Goal: Task Accomplishment & Management: Manage account settings

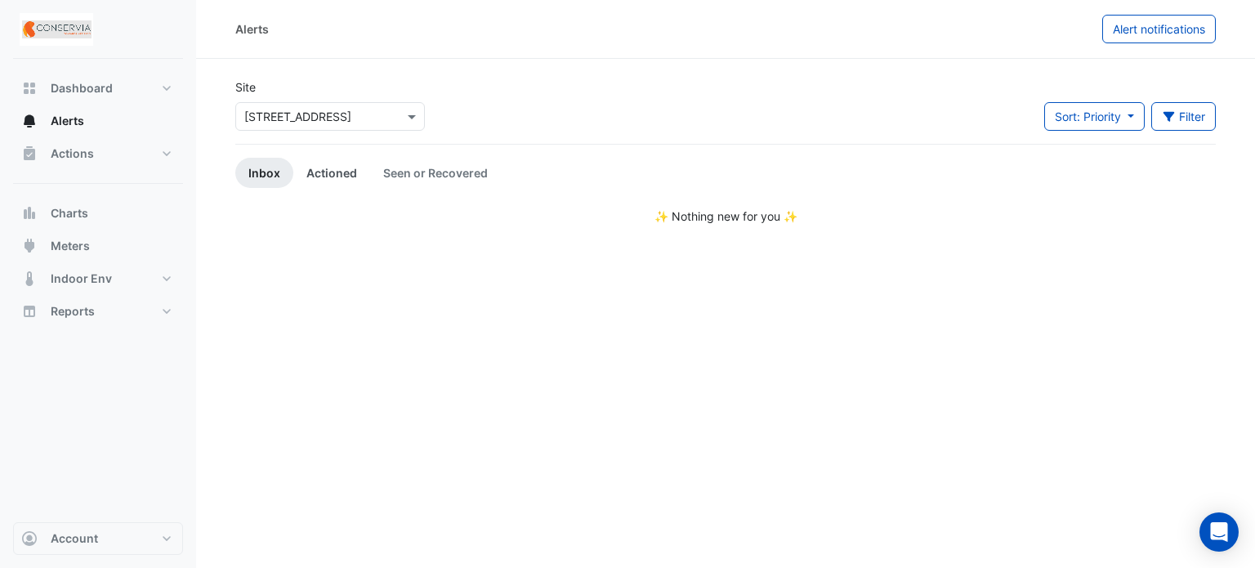
click at [325, 176] on link "Actioned" at bounding box center [331, 173] width 77 height 30
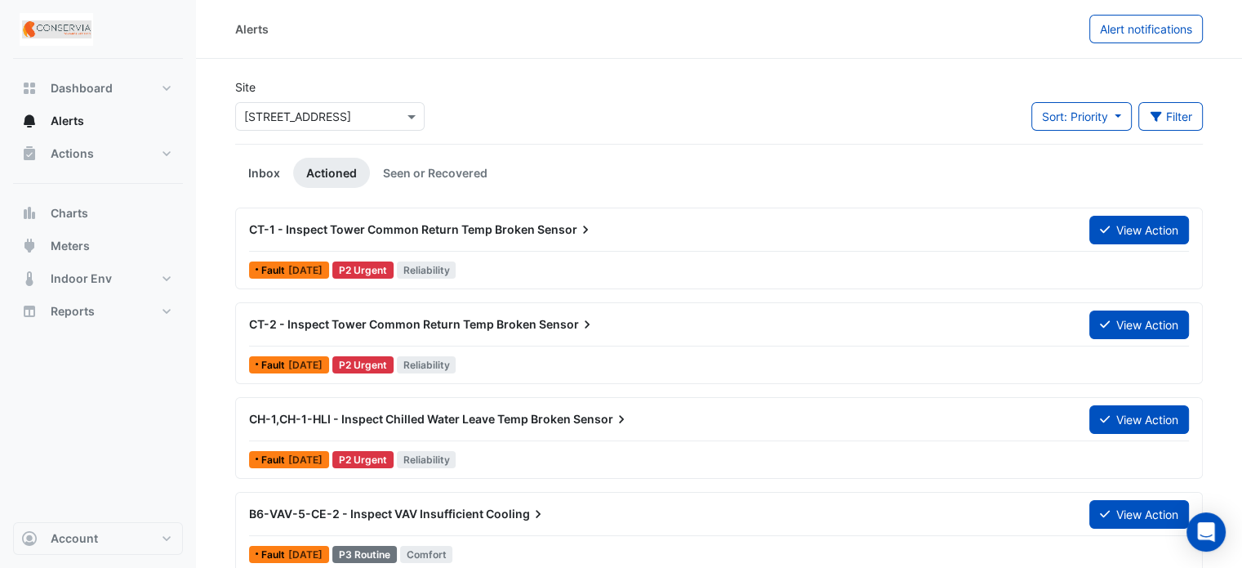
click at [263, 181] on link "Inbox" at bounding box center [264, 173] width 58 height 30
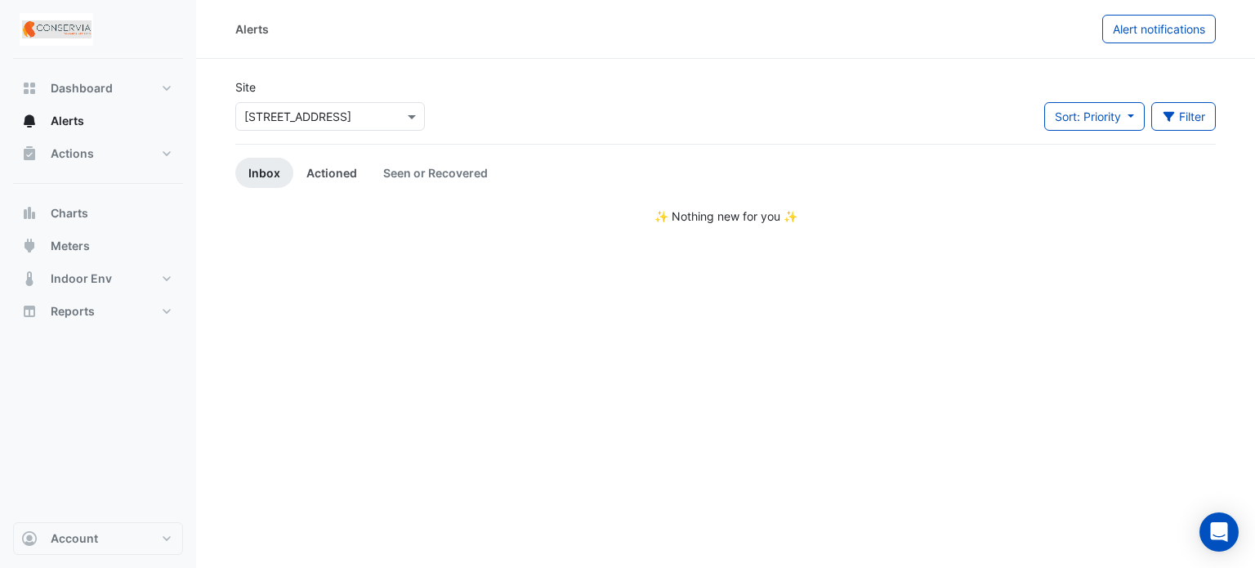
click at [341, 177] on link "Actioned" at bounding box center [331, 173] width 77 height 30
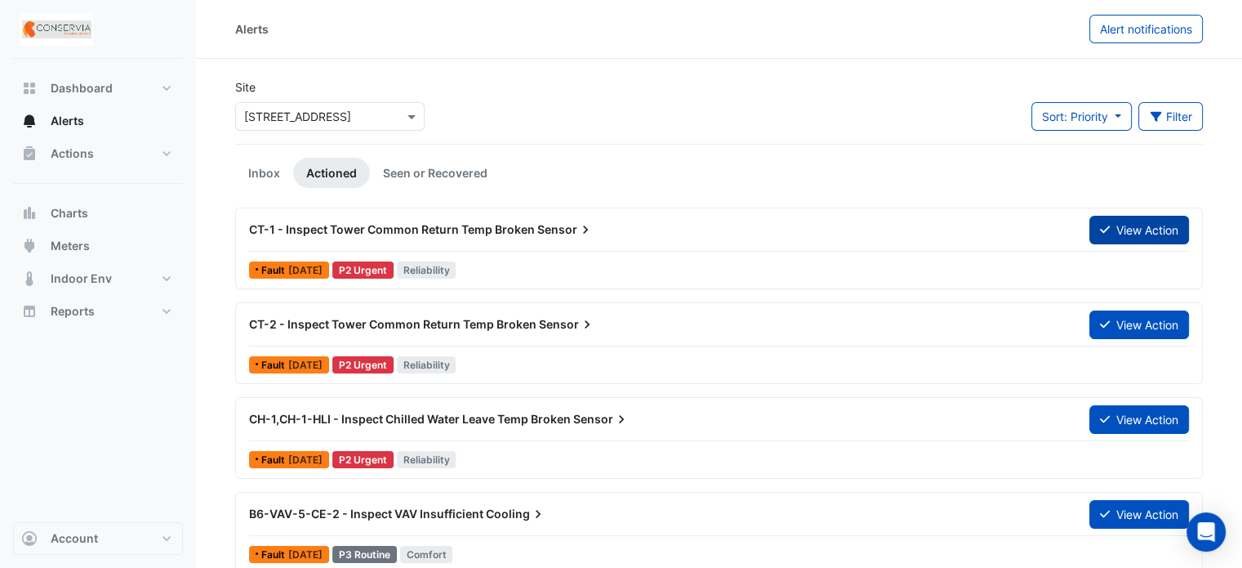
click at [1093, 228] on button "View Action" at bounding box center [1140, 230] width 100 height 29
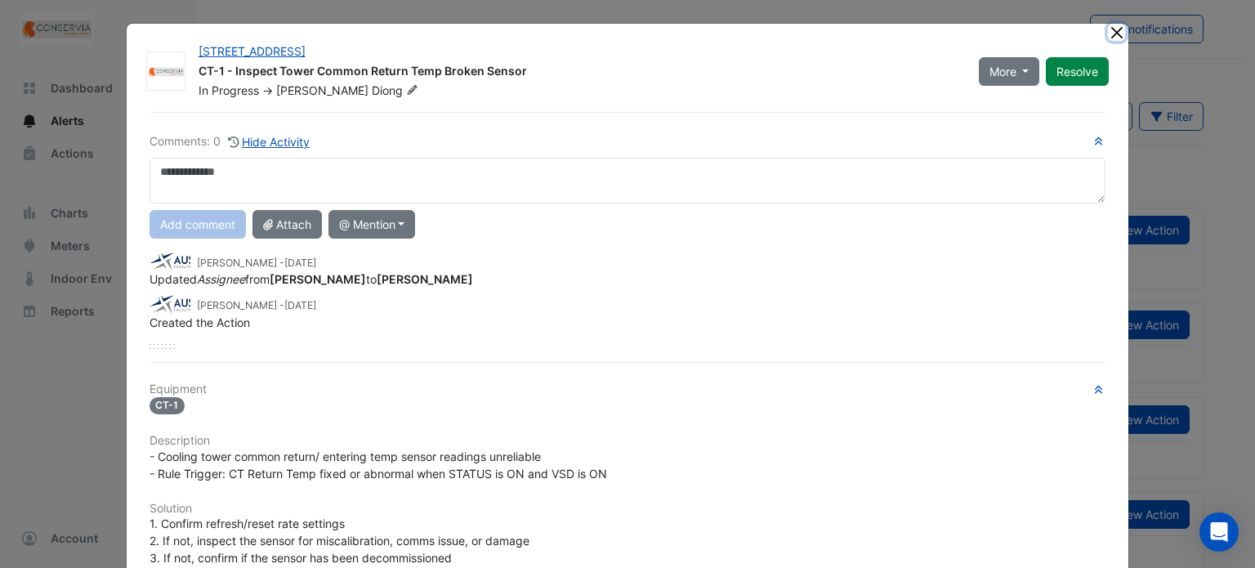
click at [1108, 29] on button "Close" at bounding box center [1116, 32] width 17 height 17
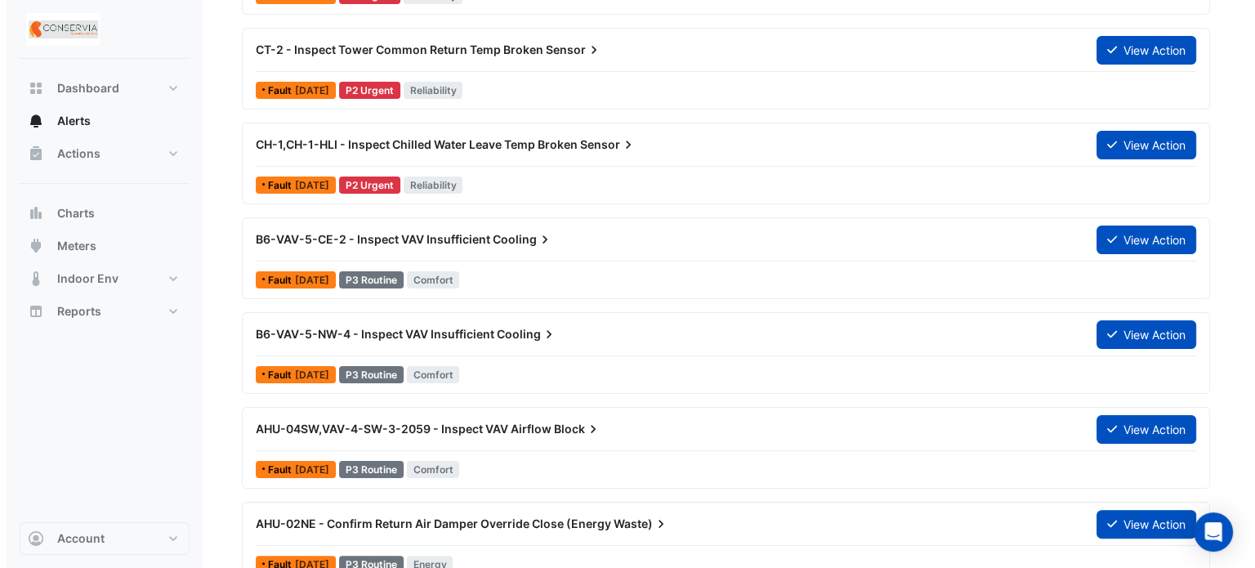
scroll to position [327, 0]
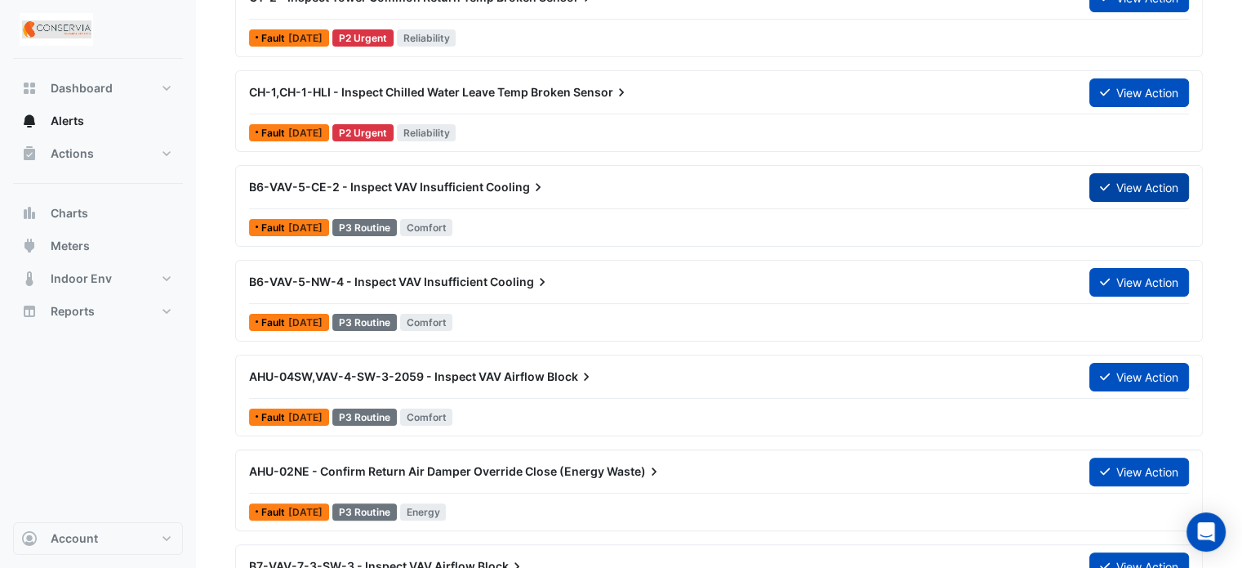
click at [1130, 187] on button "View Action" at bounding box center [1140, 187] width 100 height 29
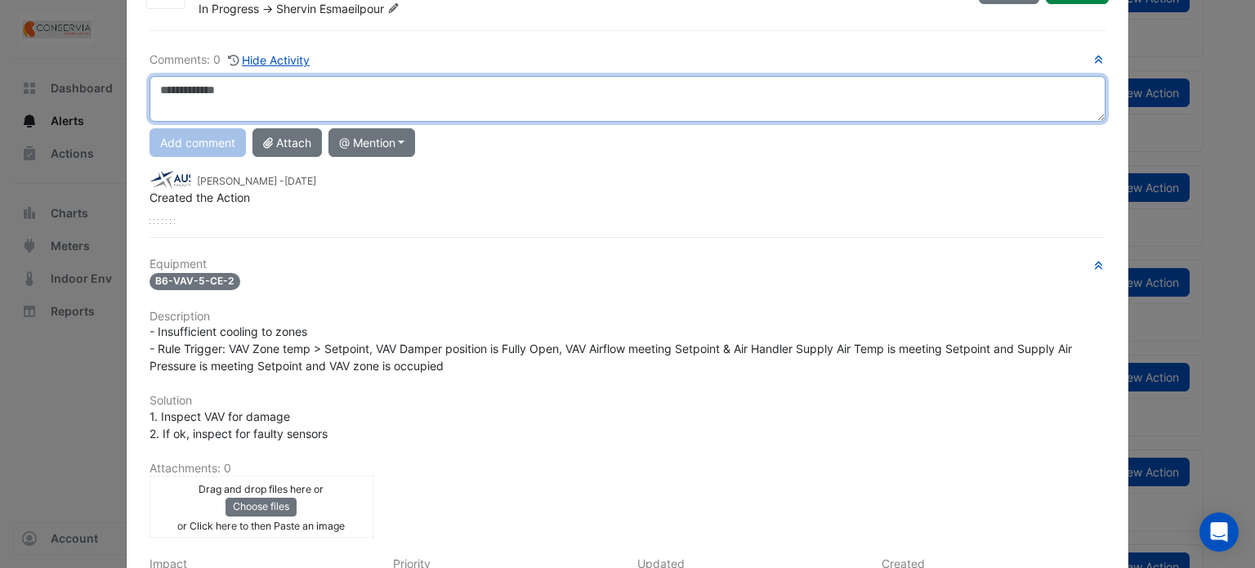
scroll to position [0, 0]
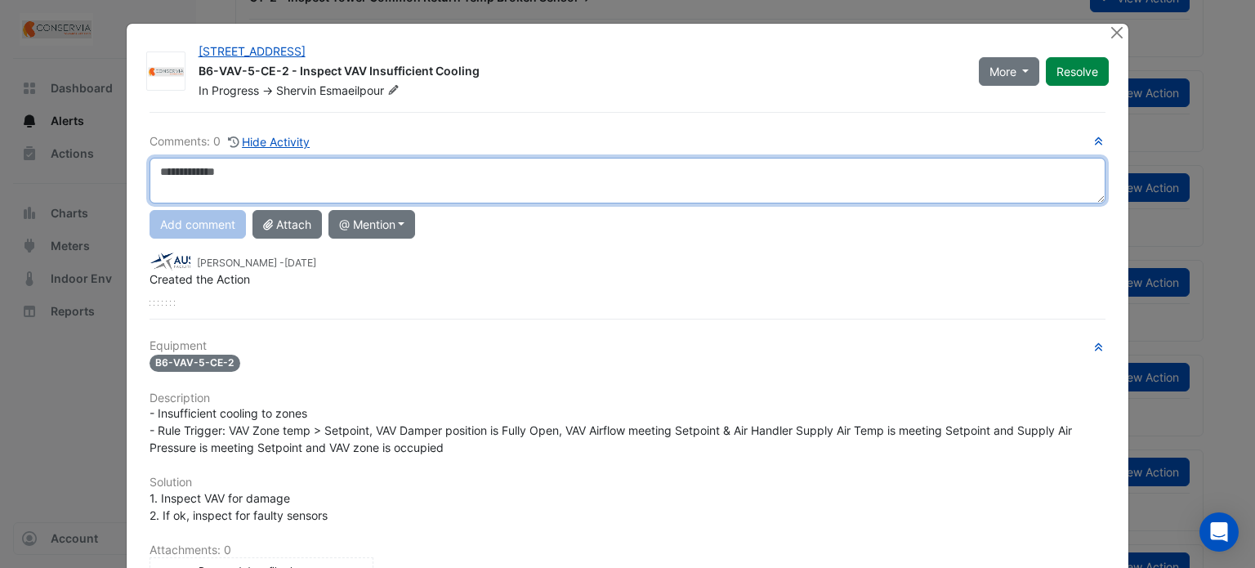
click at [444, 158] on textarea at bounding box center [627, 181] width 956 height 46
click at [450, 174] on textarea at bounding box center [627, 181] width 956 height 46
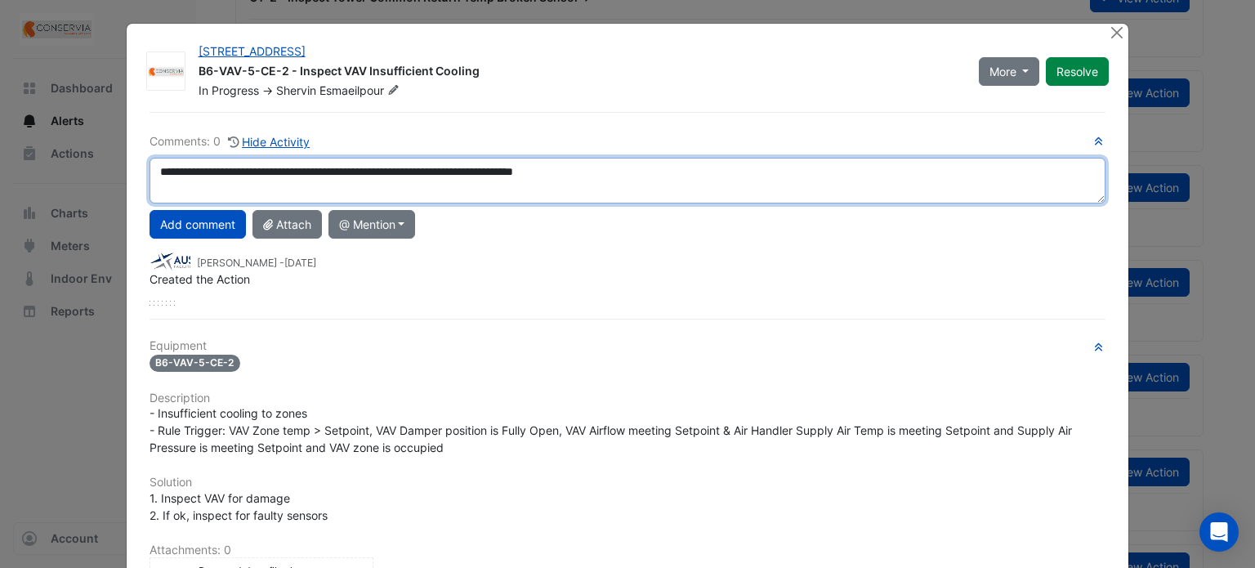
click at [291, 172] on textarea "**********" at bounding box center [627, 181] width 956 height 46
click at [655, 176] on textarea "**********" at bounding box center [627, 181] width 956 height 46
type textarea "**********"
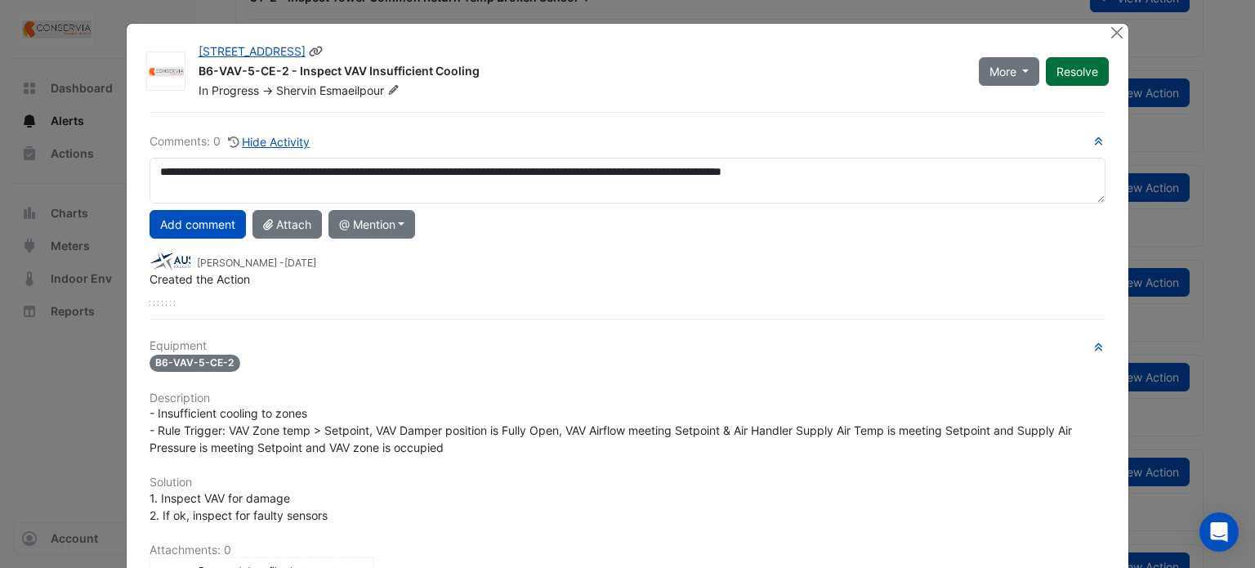
click at [1086, 68] on button "Resolve" at bounding box center [1077, 71] width 63 height 29
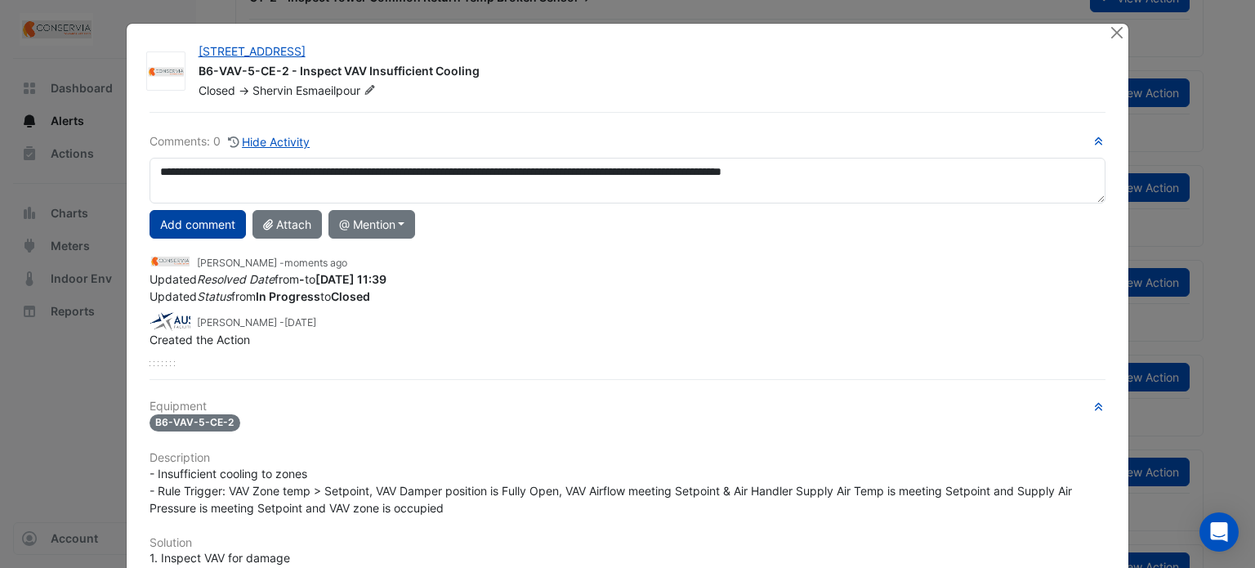
click at [186, 231] on button "Add comment" at bounding box center [197, 224] width 96 height 29
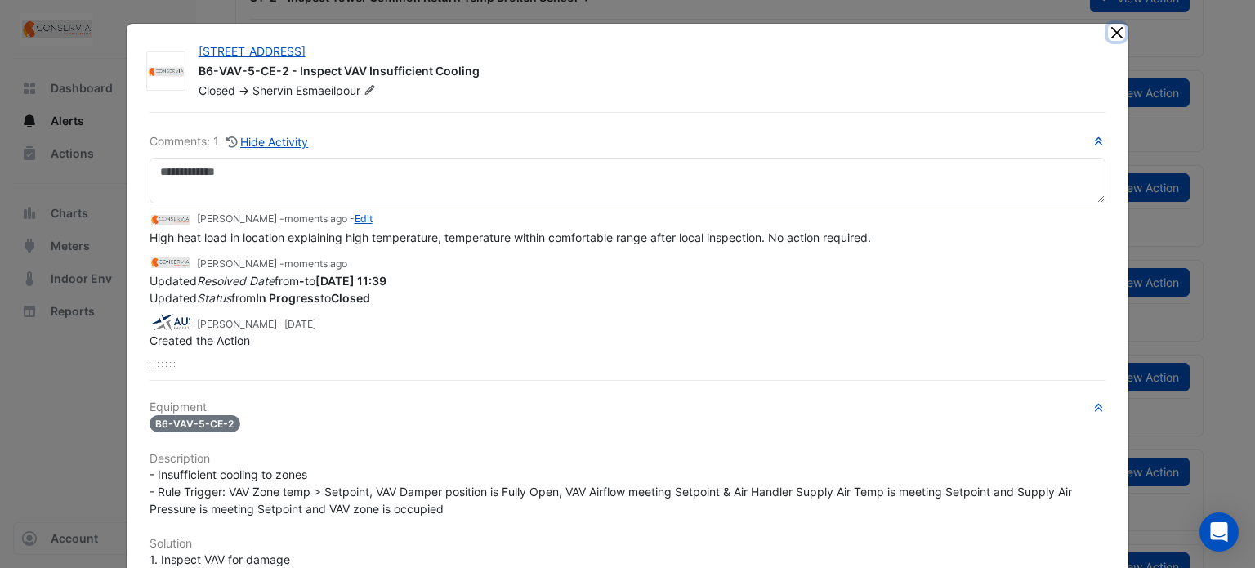
click at [1108, 27] on button "Close" at bounding box center [1116, 32] width 17 height 17
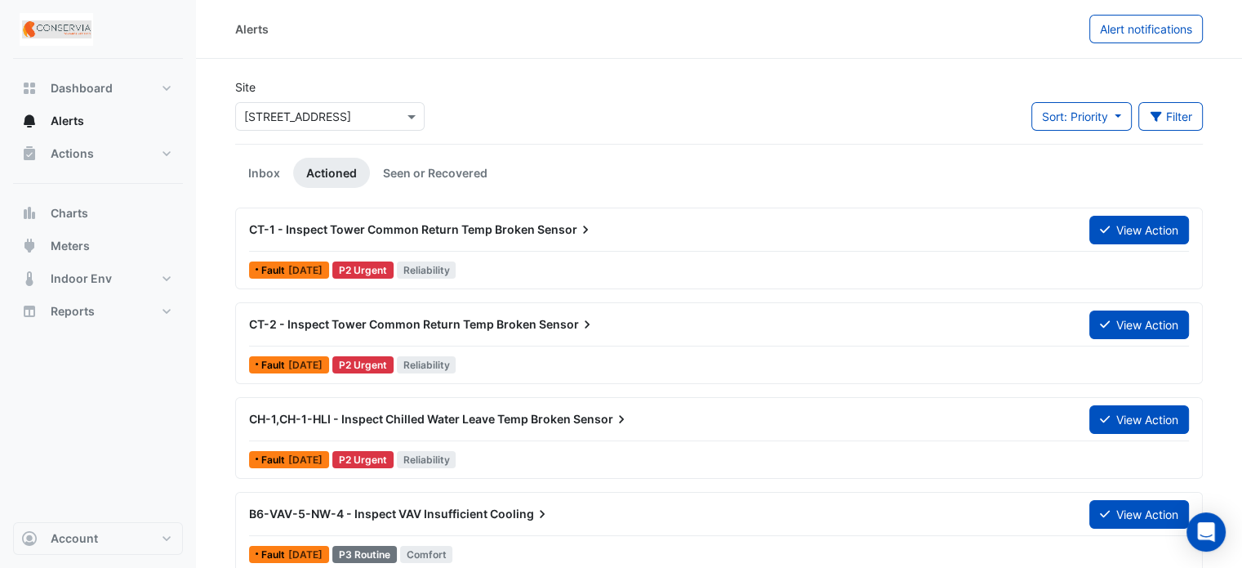
click at [678, 248] on div "CT-1 - Inspect Tower Common Return Temp Broken Sensor View Action" at bounding box center [719, 233] width 940 height 37
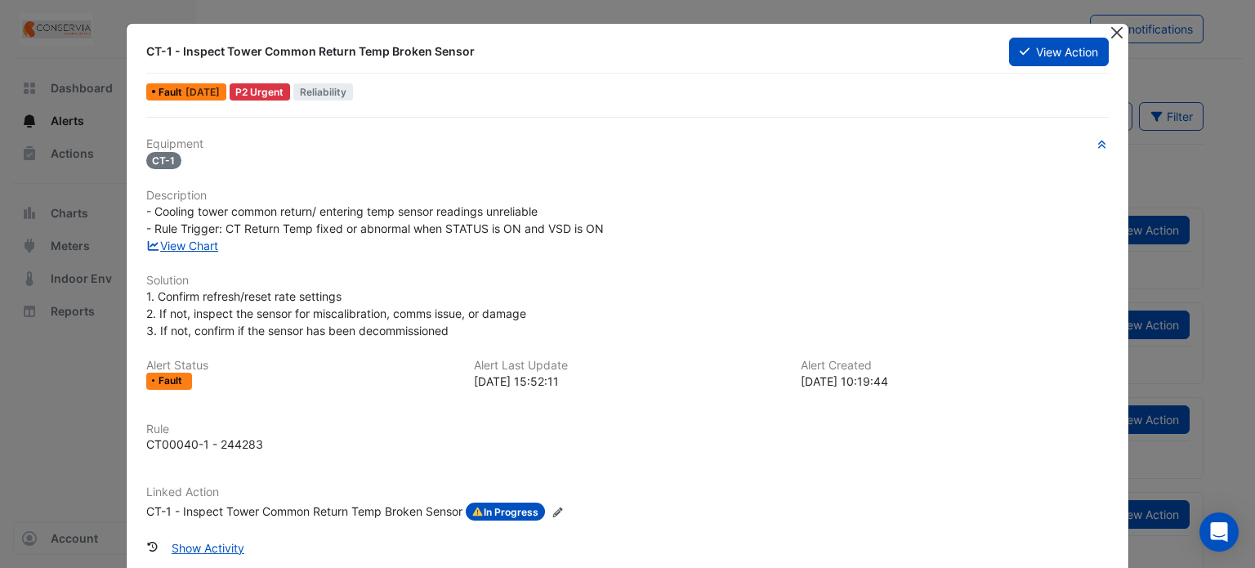
click at [1101, 25] on div "CT-1 - Inspect Tower Common Return Temp Broken Sensor View Action Fault 1 month…" at bounding box center [628, 316] width 1002 height 585
click at [1109, 32] on button "Close" at bounding box center [1116, 32] width 17 height 17
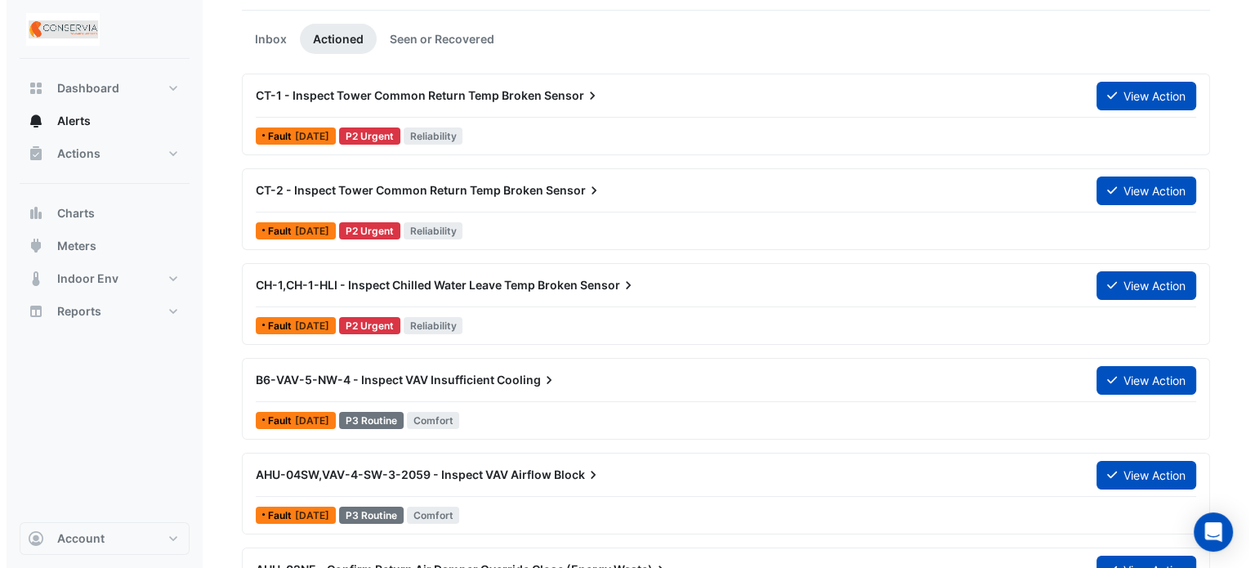
scroll to position [252, 0]
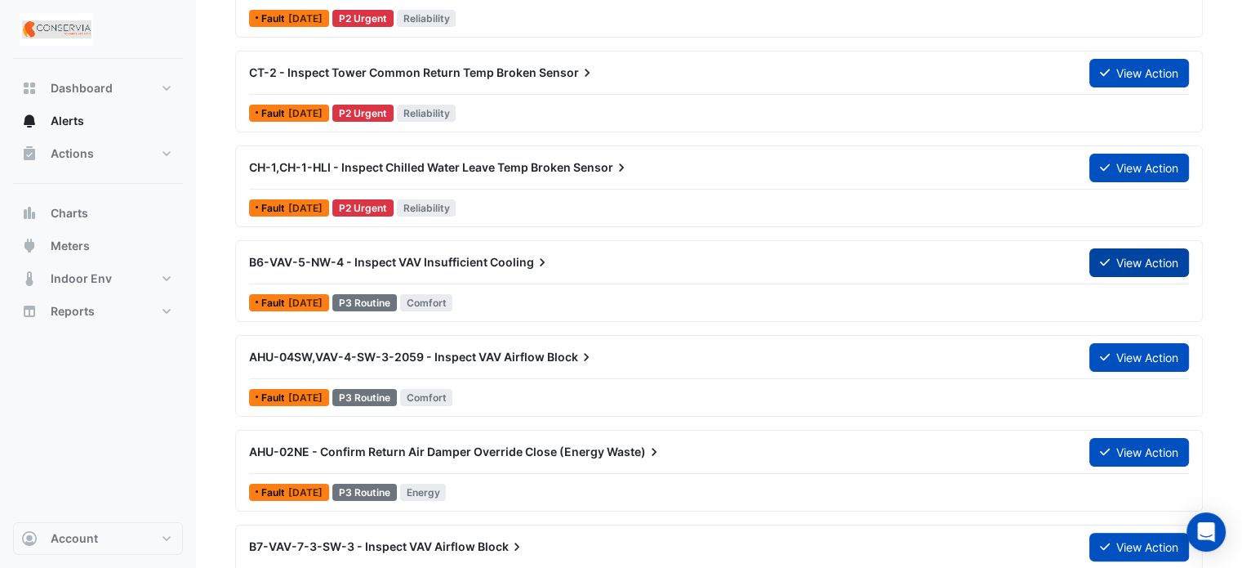
click at [1126, 248] on button "View Action" at bounding box center [1140, 262] width 100 height 29
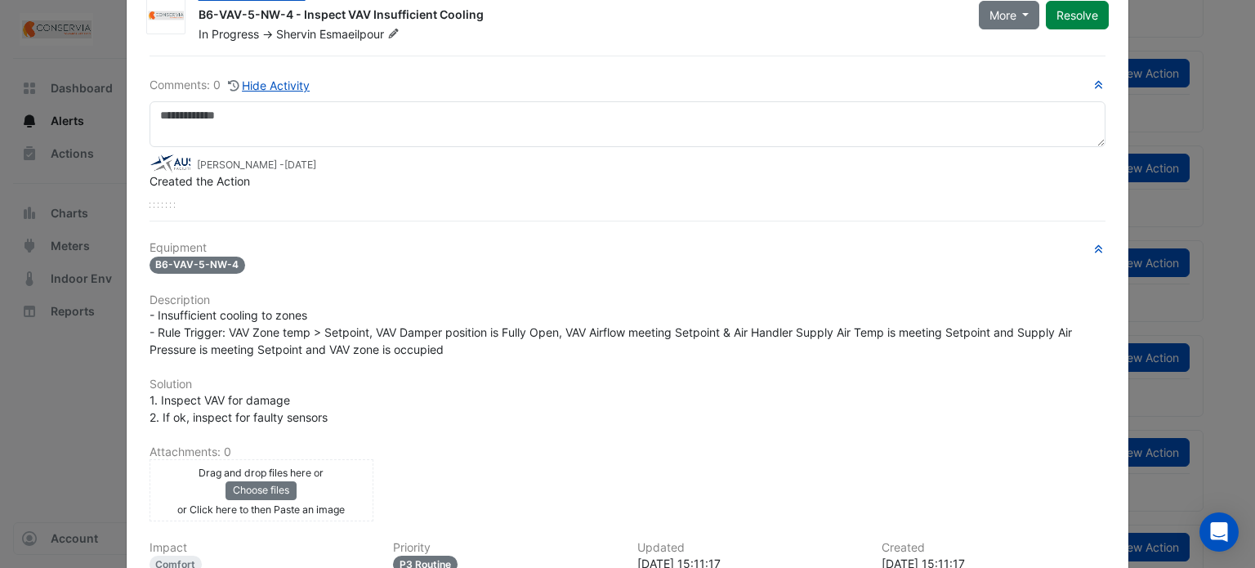
scroll to position [82, 0]
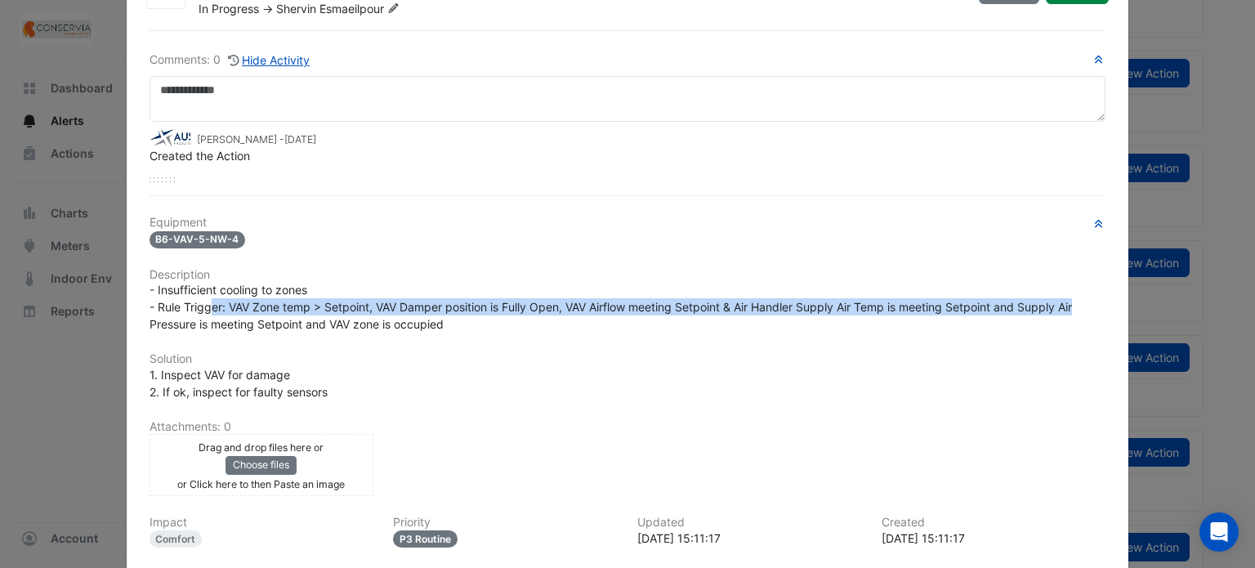
drag, startPoint x: 276, startPoint y: 304, endPoint x: 1016, endPoint y: 313, distance: 740.1
click at [1061, 306] on span "- Insufficient cooling to zones - Rule Trigger: VAV Zone temp > Setpoint, VAV D…" at bounding box center [611, 307] width 925 height 48
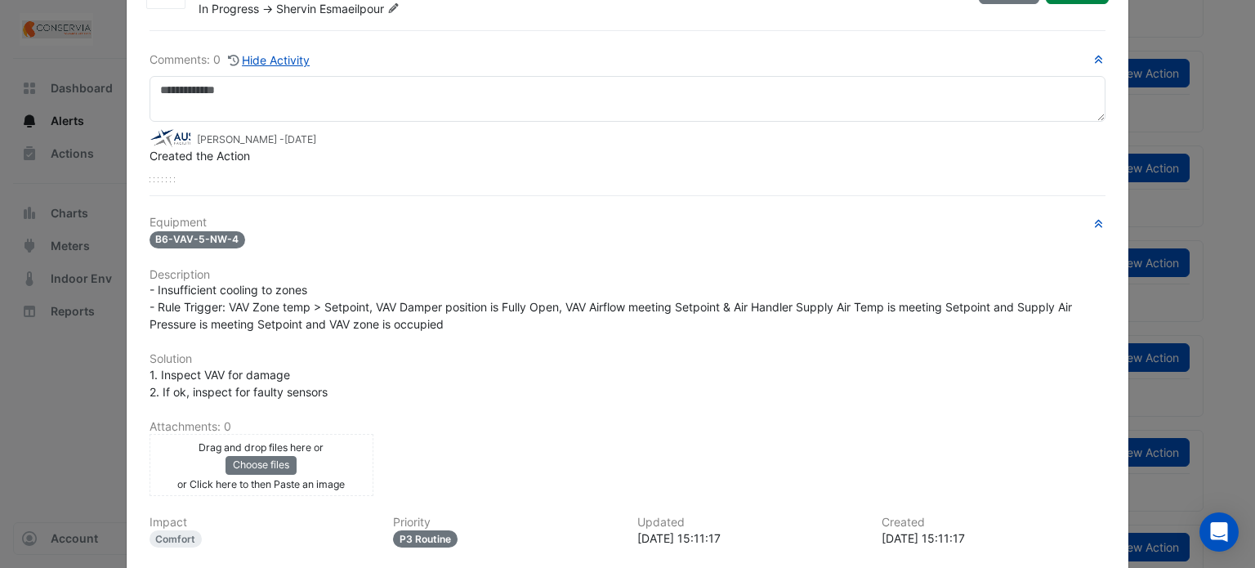
click at [534, 332] on div "Equipment B6-VAV-5-NW-4 Description - Insufficient cooling to zones - Rule Trig…" at bounding box center [627, 423] width 956 height 415
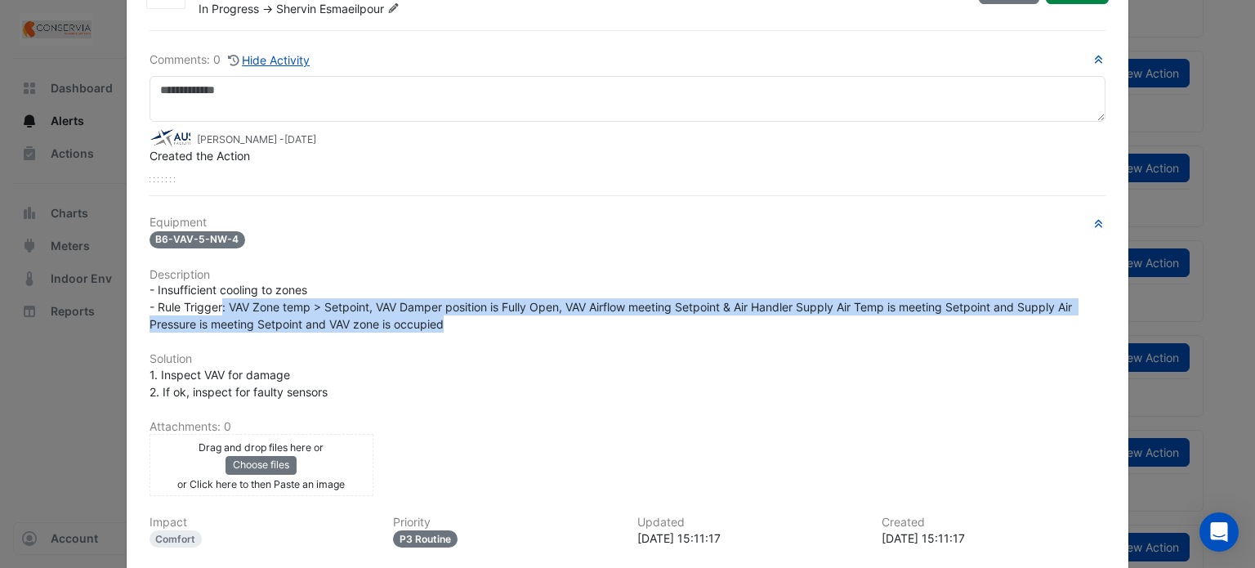
drag, startPoint x: 464, startPoint y: 319, endPoint x: 216, endPoint y: 303, distance: 248.0
click at [216, 303] on div "- Insufficient cooling to zones - Rule Trigger: VAV Zone temp > Setpoint, VAV D…" at bounding box center [627, 306] width 956 height 51
click at [216, 303] on span "- Insufficient cooling to zones - Rule Trigger: VAV Zone temp > Setpoint, VAV D…" at bounding box center [611, 307] width 925 height 48
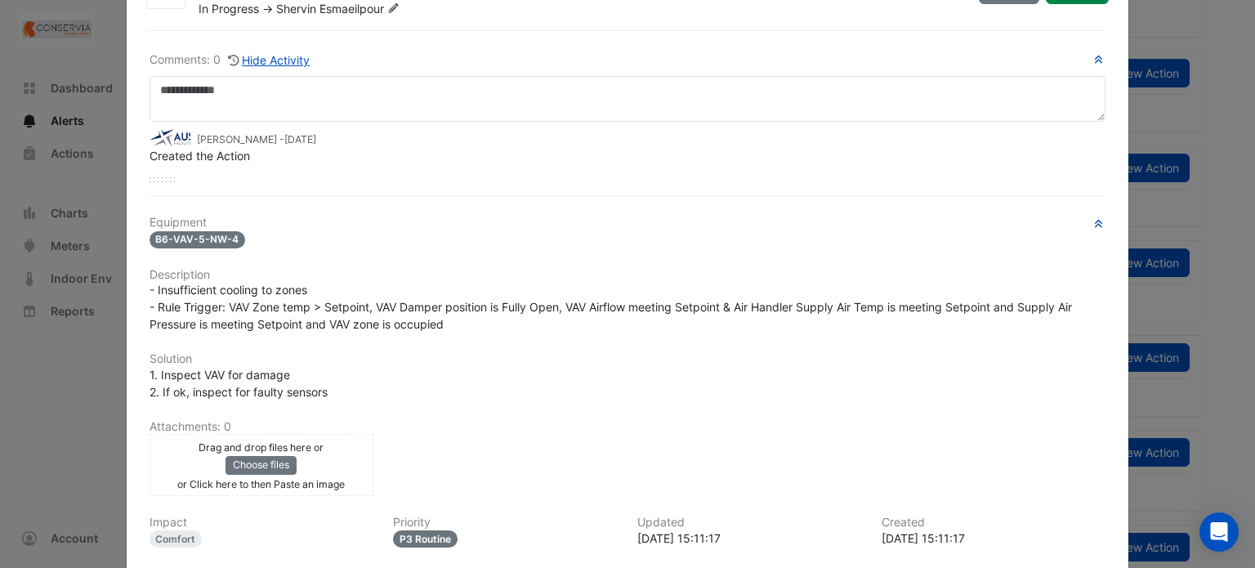
scroll to position [0, 0]
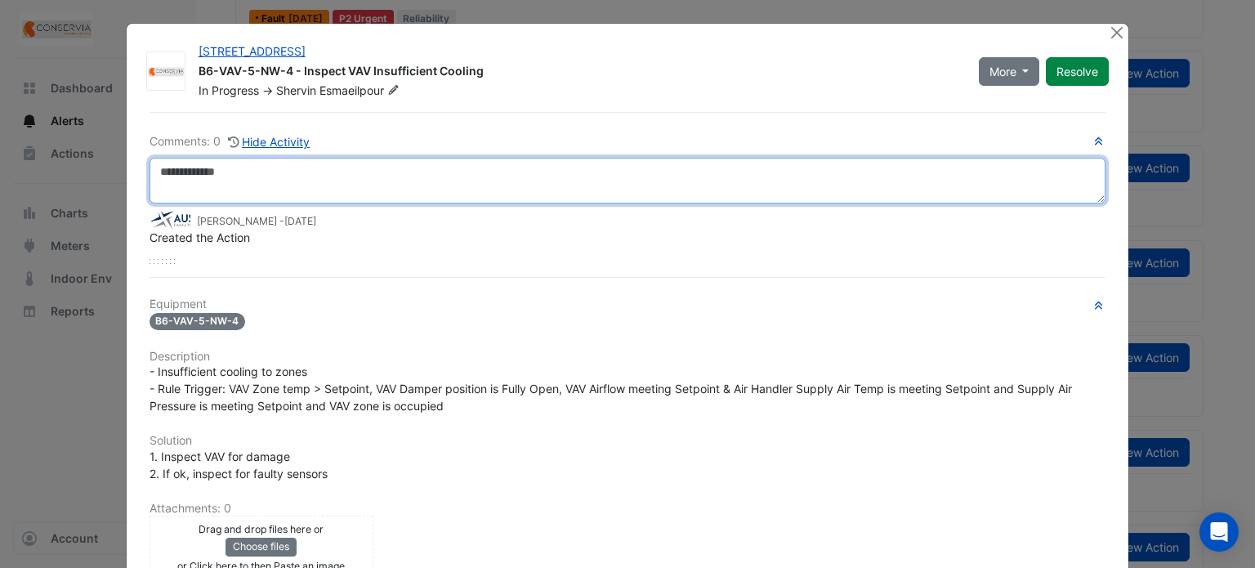
click at [423, 167] on textarea at bounding box center [627, 181] width 956 height 46
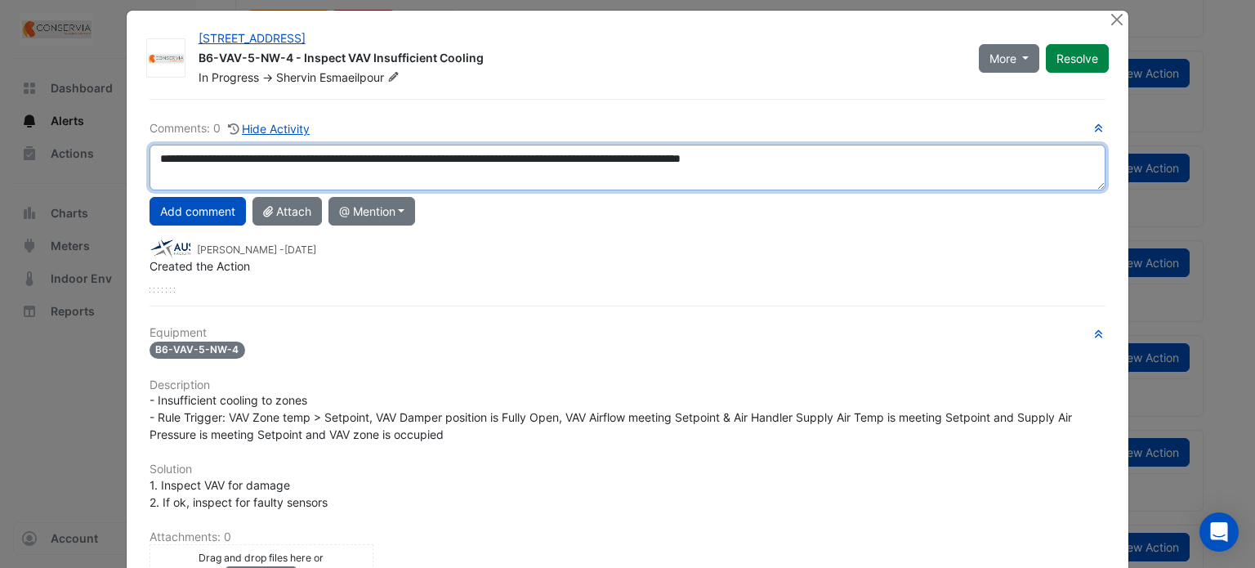
scroll to position [5, 0]
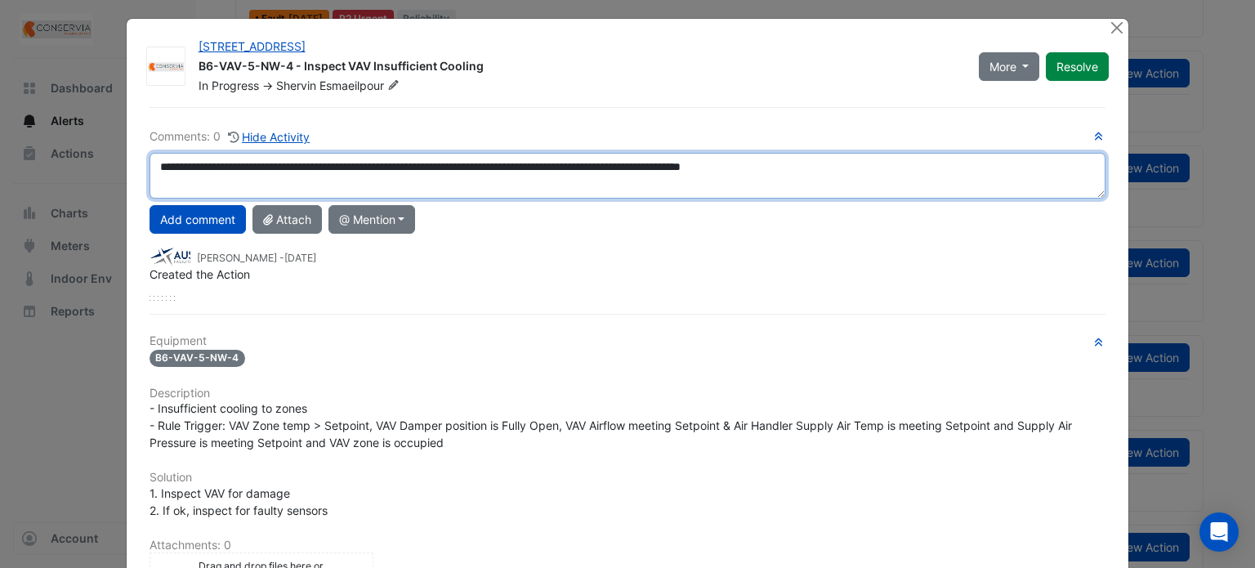
drag, startPoint x: 454, startPoint y: 172, endPoint x: 431, endPoint y: 172, distance: 22.9
click at [431, 172] on textarea "**********" at bounding box center [627, 176] width 956 height 46
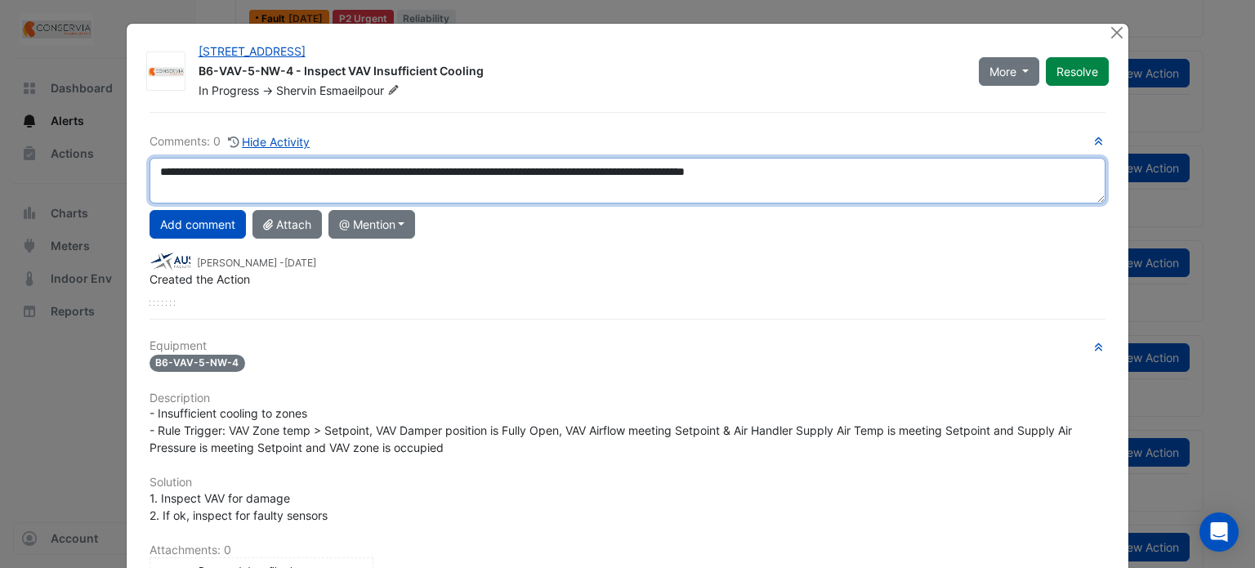
scroll to position [0, 0]
type textarea "**********"
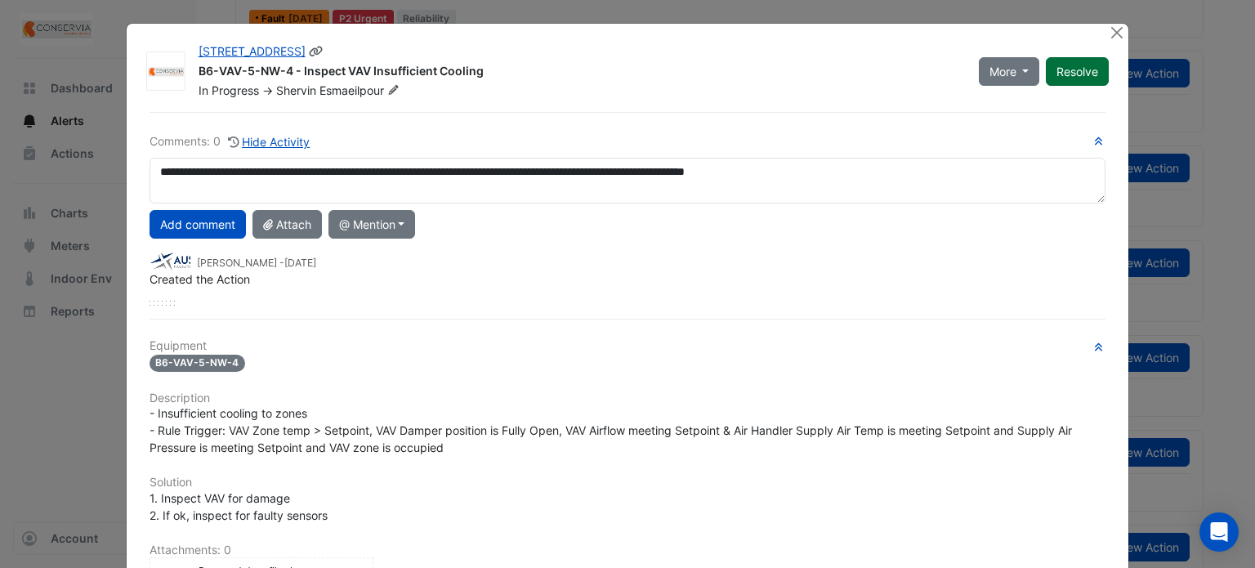
click at [1077, 75] on button "Resolve" at bounding box center [1077, 71] width 63 height 29
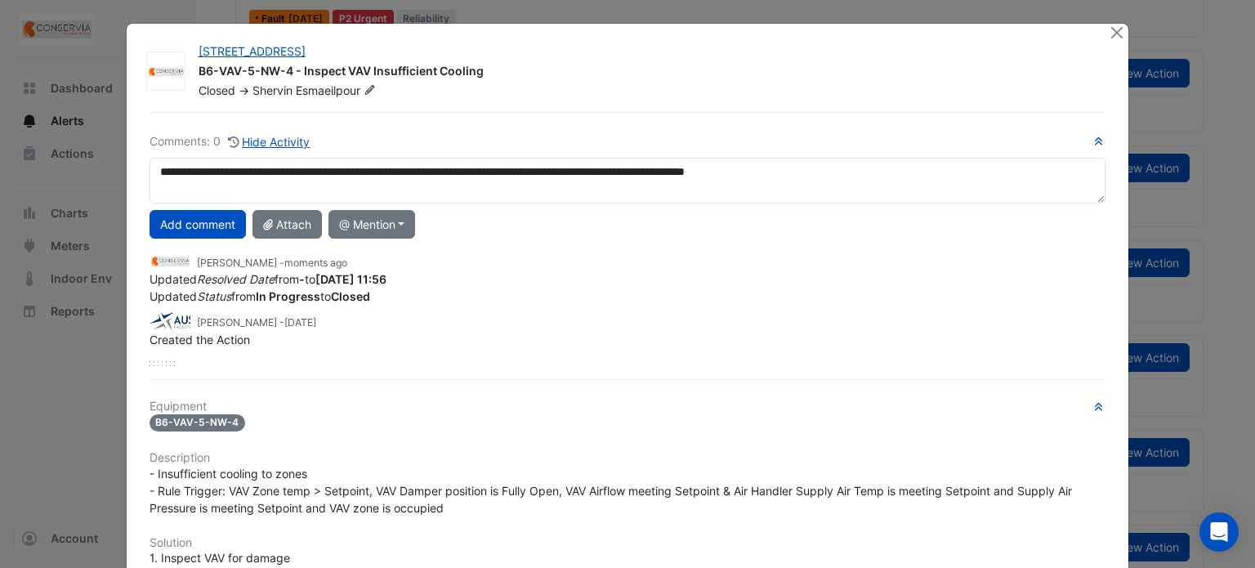
click at [239, 240] on div "**********" at bounding box center [627, 249] width 956 height 234
click at [229, 227] on button "Add comment" at bounding box center [197, 224] width 96 height 29
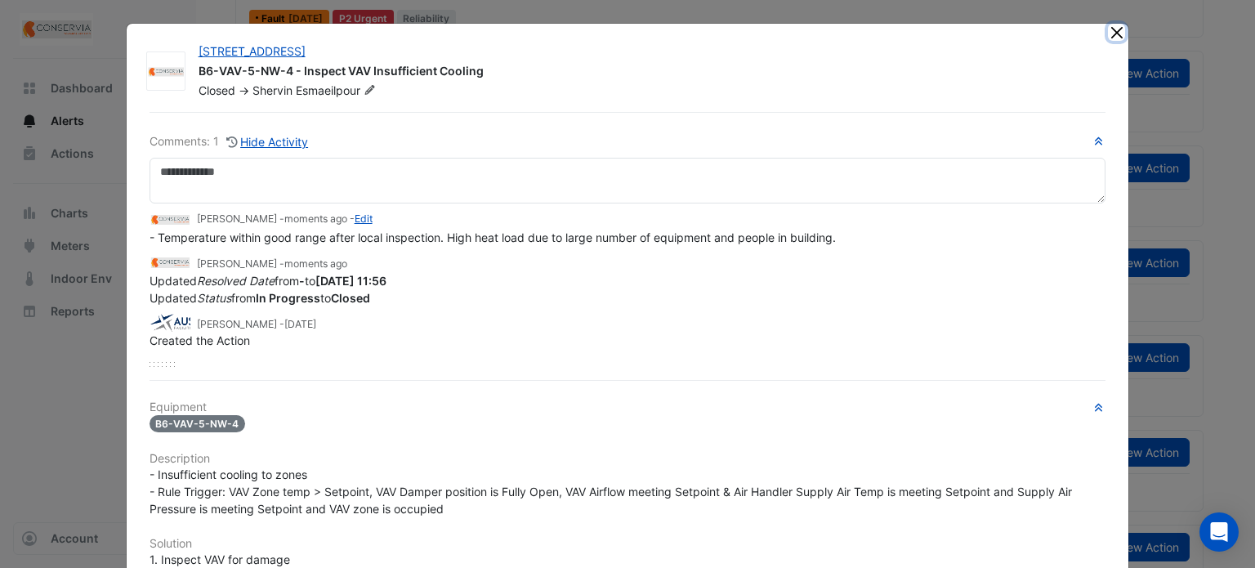
click at [1116, 26] on button "Close" at bounding box center [1116, 32] width 17 height 17
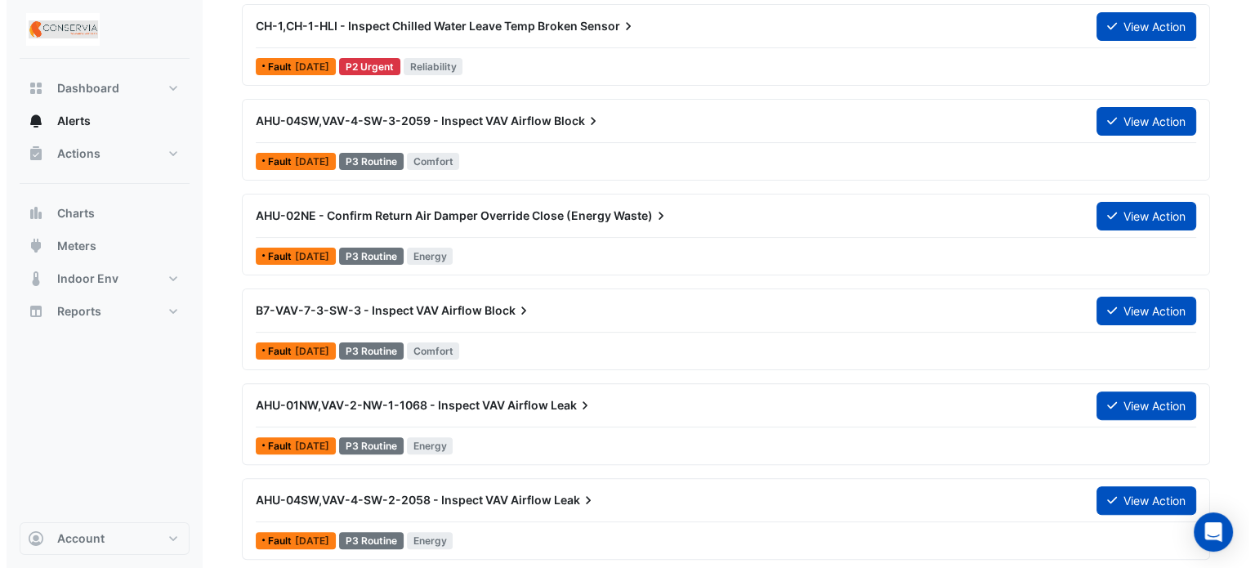
scroll to position [497, 0]
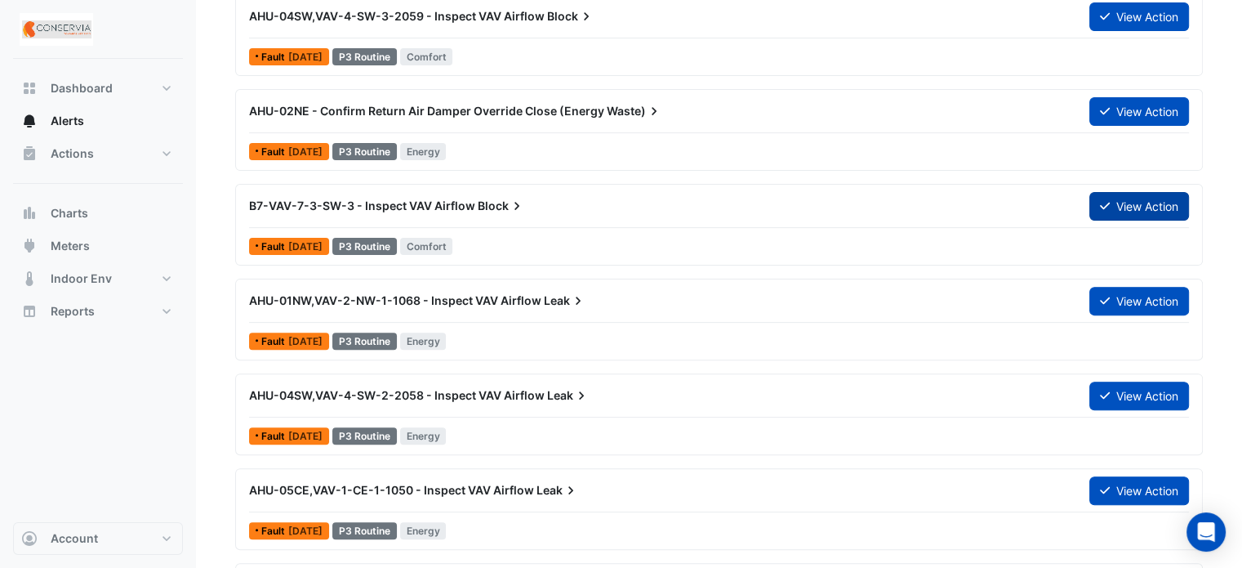
click at [1134, 205] on button "View Action" at bounding box center [1140, 206] width 100 height 29
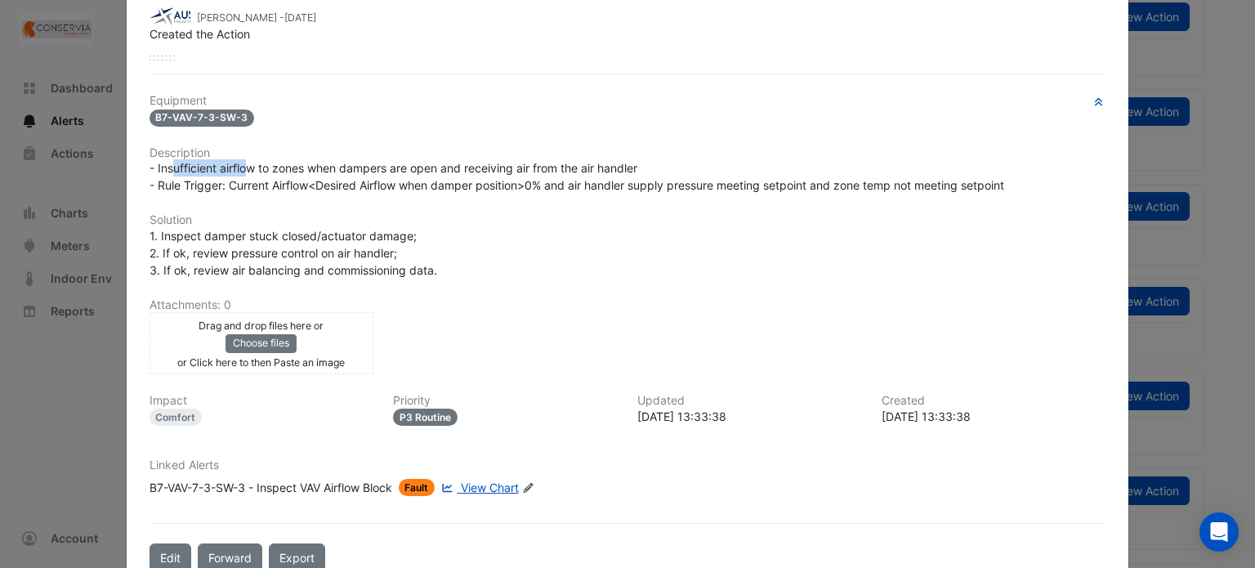
scroll to position [203, 0]
drag, startPoint x: 166, startPoint y: 160, endPoint x: 680, endPoint y: 166, distance: 513.8
click at [680, 166] on div "- Insufficient airflow to zones when dampers are open and receiving air from th…" at bounding box center [627, 176] width 956 height 34
click at [458, 179] on span "- Insufficient airflow to zones when dampers are open and receiving air from th…" at bounding box center [576, 176] width 854 height 31
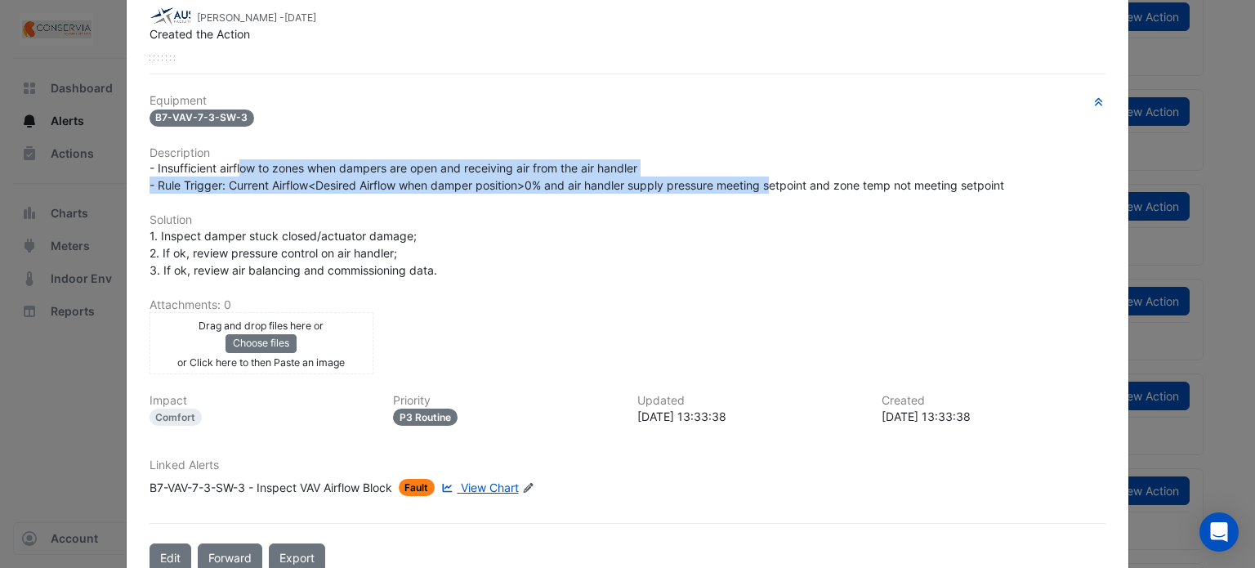
drag, startPoint x: 238, startPoint y: 172, endPoint x: 790, endPoint y: 181, distance: 552.2
click at [790, 181] on div "- Insufficient airflow to zones when dampers are open and receiving air from th…" at bounding box center [627, 176] width 956 height 34
drag, startPoint x: 791, startPoint y: 181, endPoint x: 778, endPoint y: 171, distance: 16.3
click at [791, 179] on span "- Insufficient airflow to zones when dampers are open and receiving air from th…" at bounding box center [576, 176] width 854 height 31
click at [522, 175] on span "- Insufficient airflow to zones when dampers are open and receiving air from th…" at bounding box center [576, 176] width 854 height 31
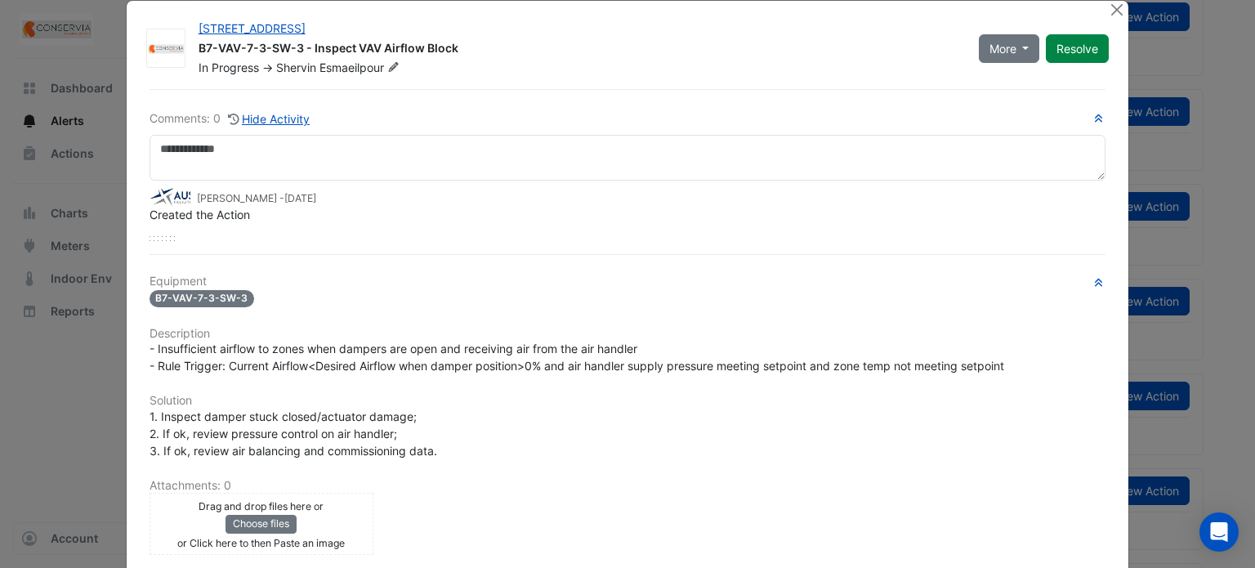
scroll to position [0, 0]
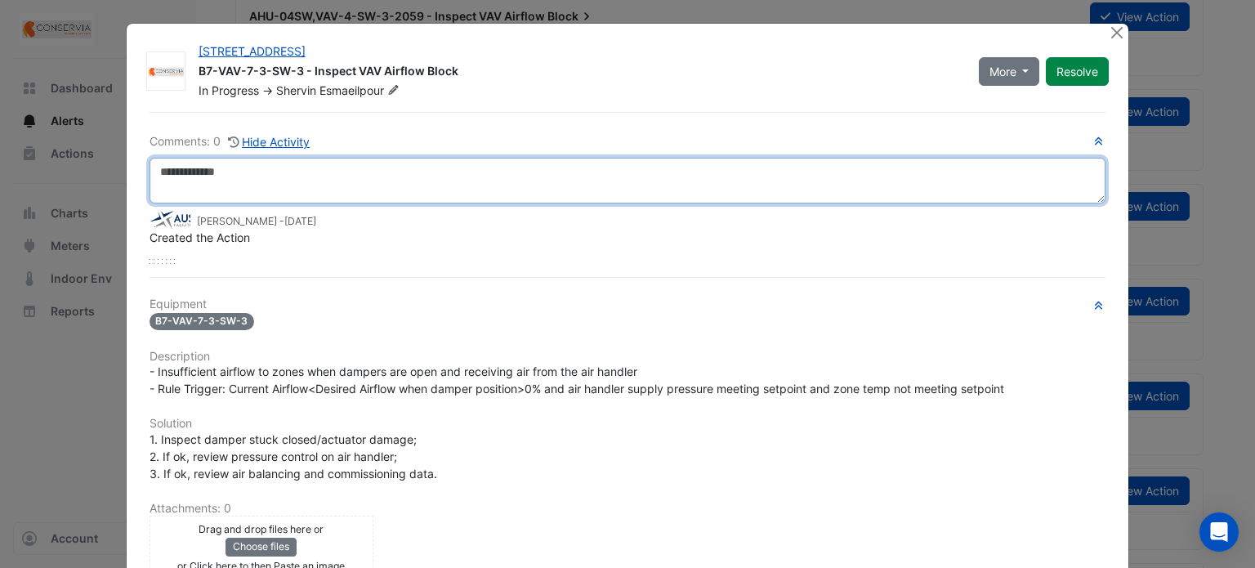
click at [417, 163] on textarea at bounding box center [627, 181] width 956 height 46
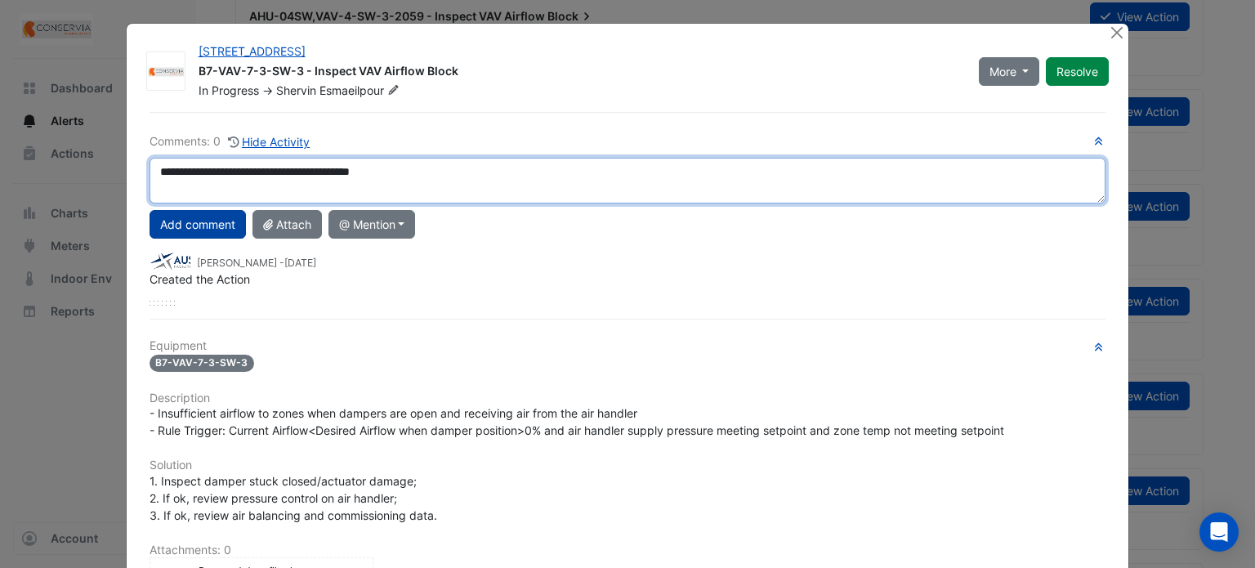
type textarea "**********"
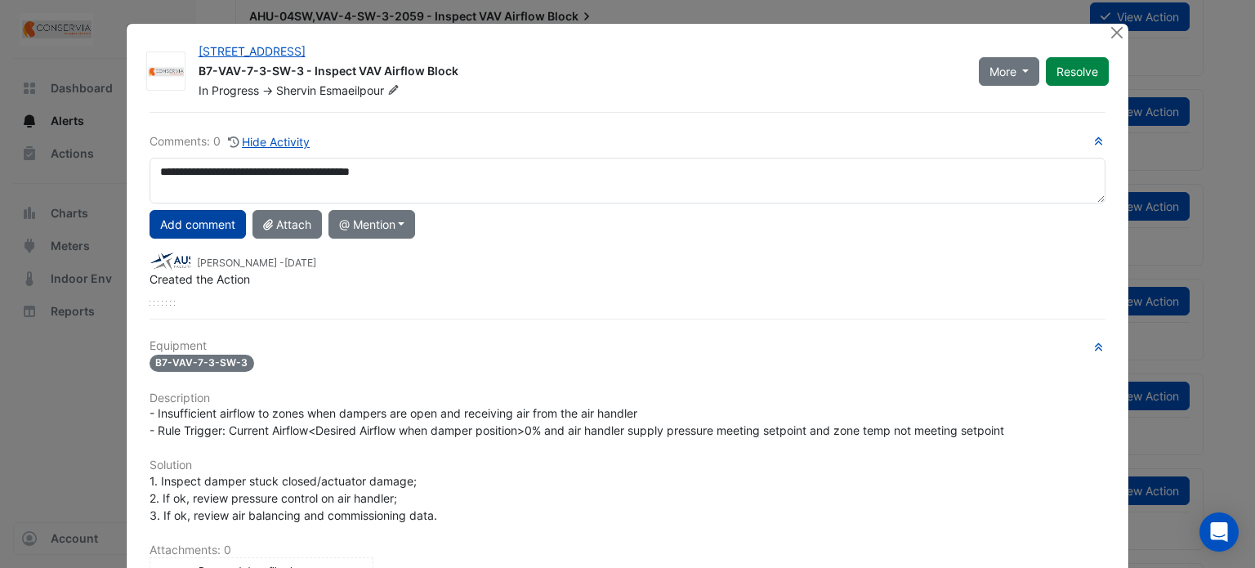
click at [206, 218] on button "Add comment" at bounding box center [197, 224] width 96 height 29
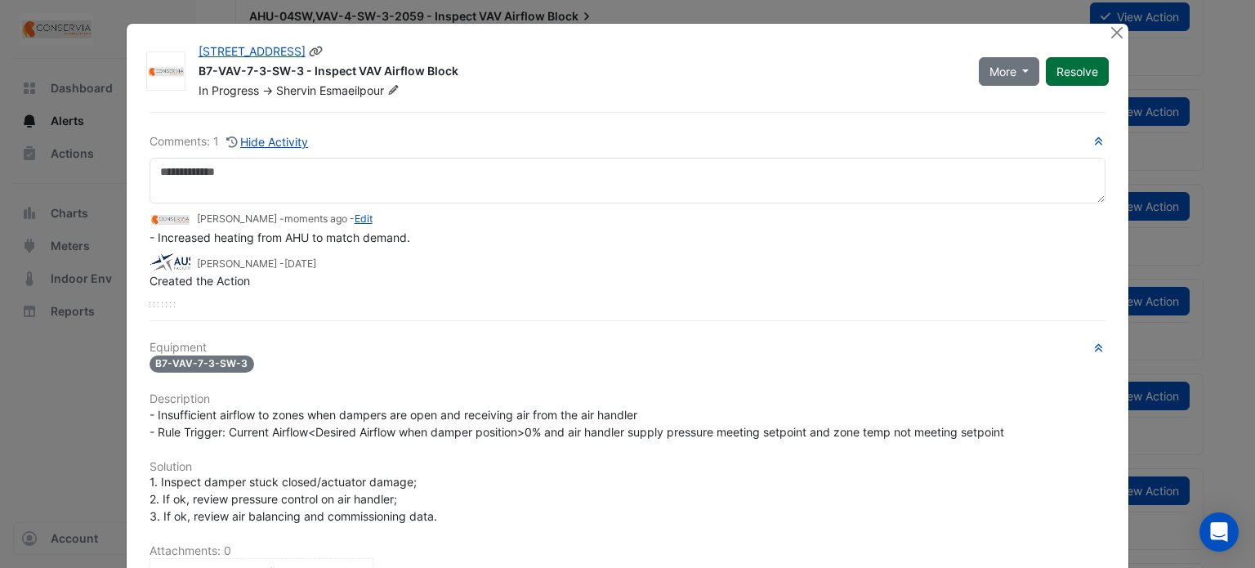
click at [1060, 76] on button "Resolve" at bounding box center [1077, 71] width 63 height 29
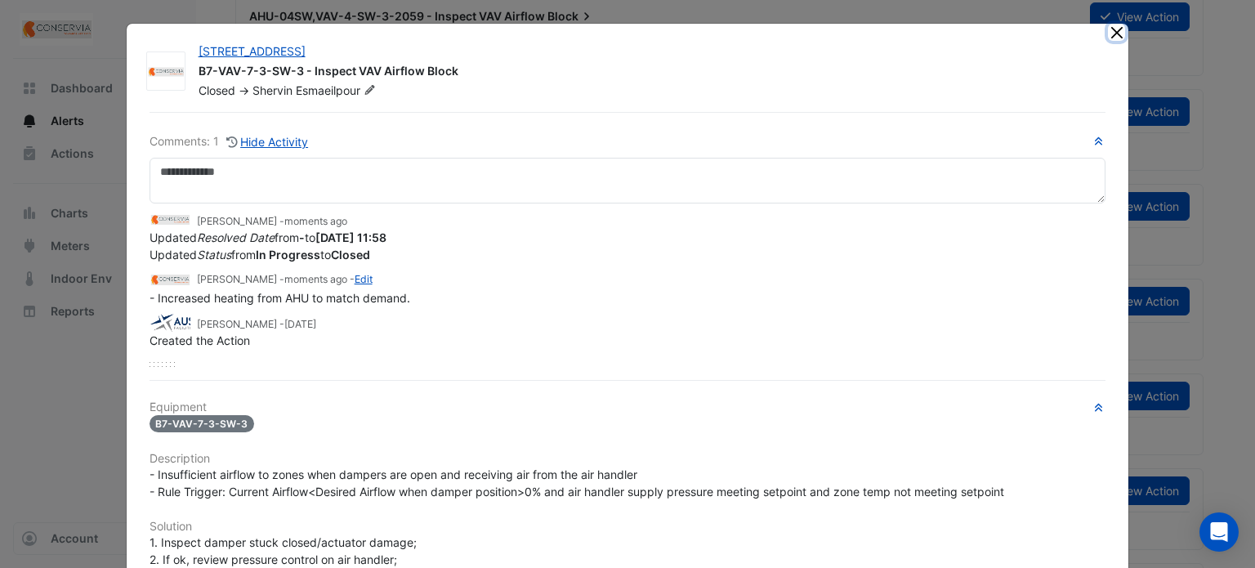
click at [1108, 35] on button "Close" at bounding box center [1116, 32] width 17 height 17
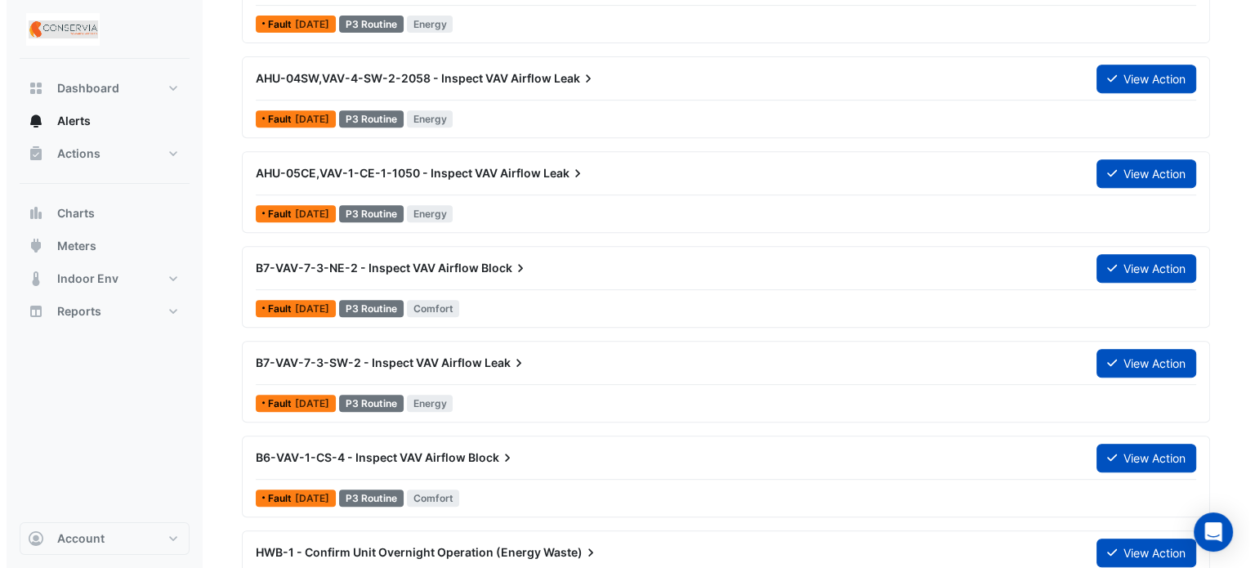
scroll to position [742, 0]
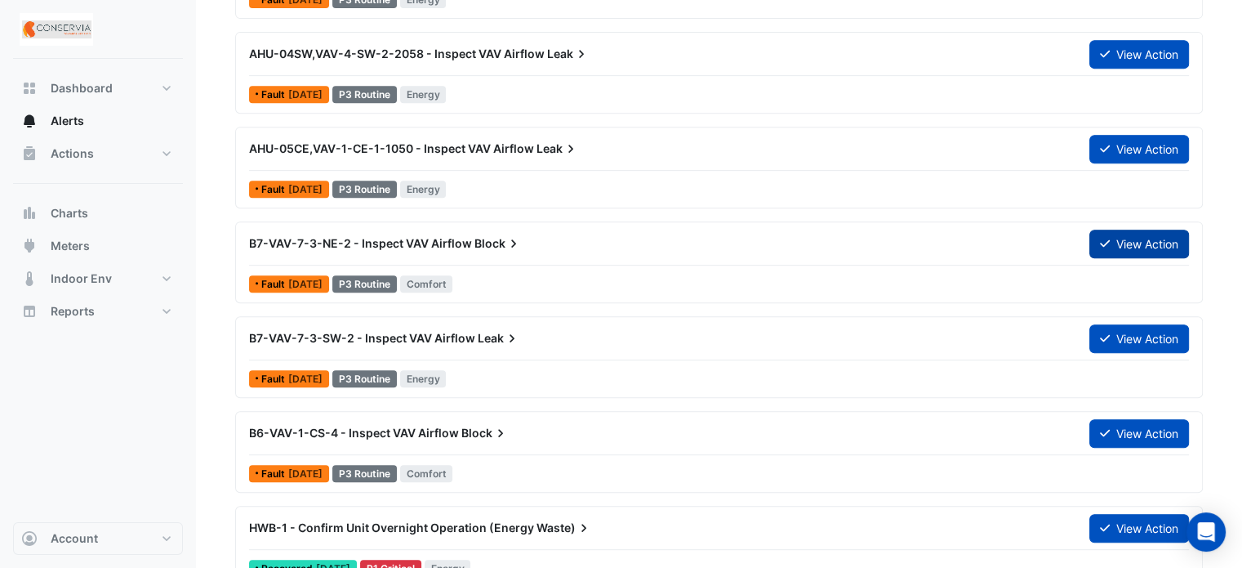
click at [1139, 246] on button "View Action" at bounding box center [1140, 244] width 100 height 29
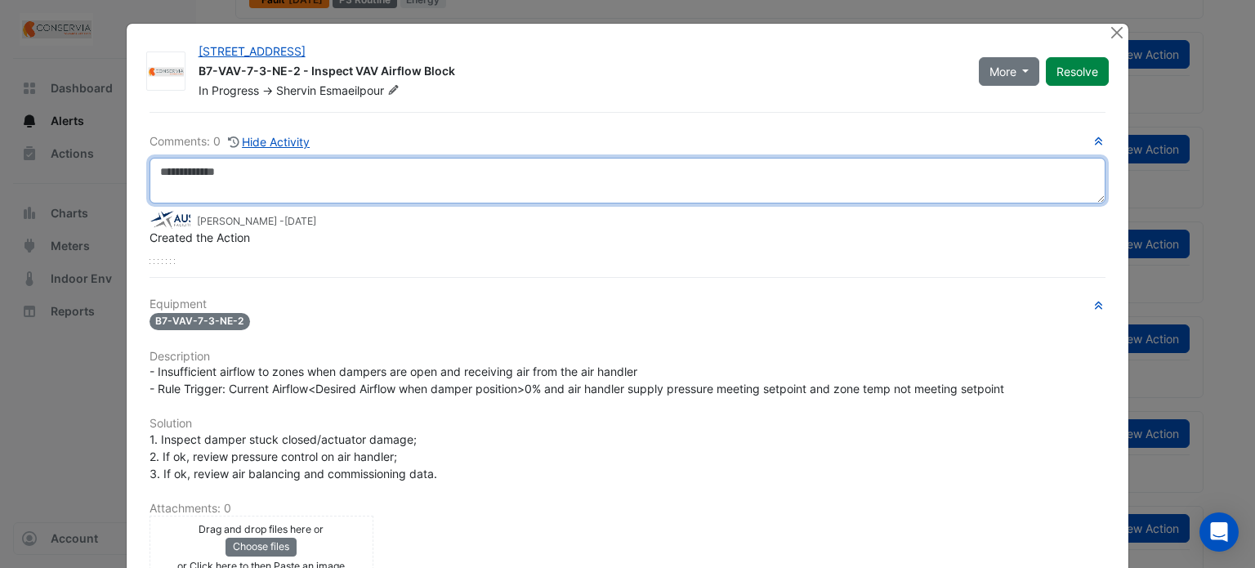
click at [330, 166] on textarea at bounding box center [627, 181] width 956 height 46
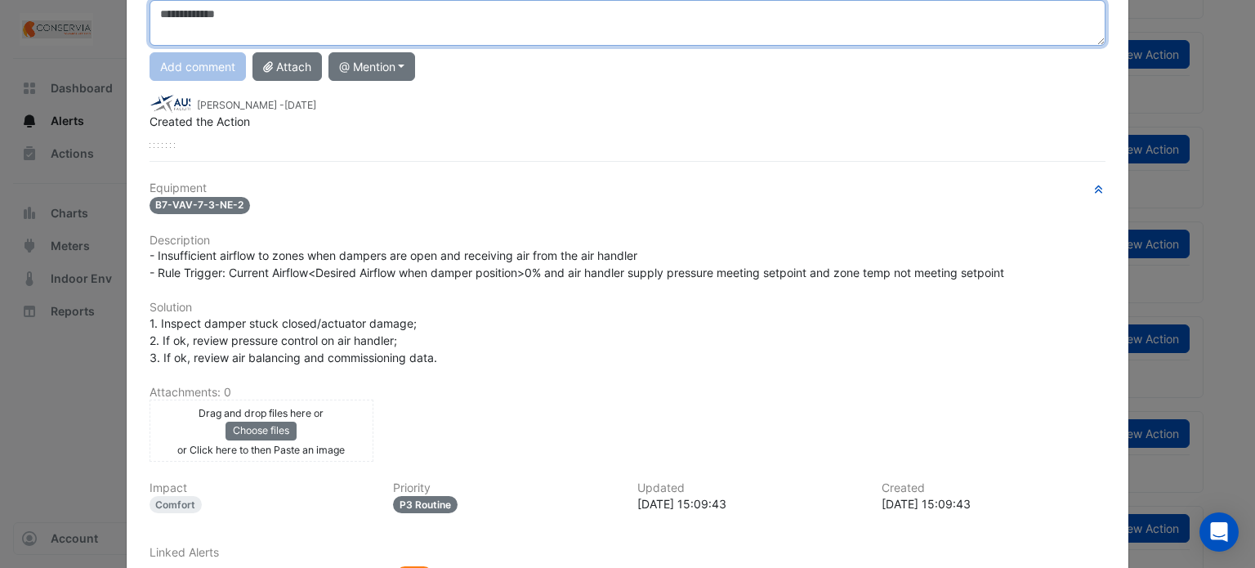
scroll to position [163, 0]
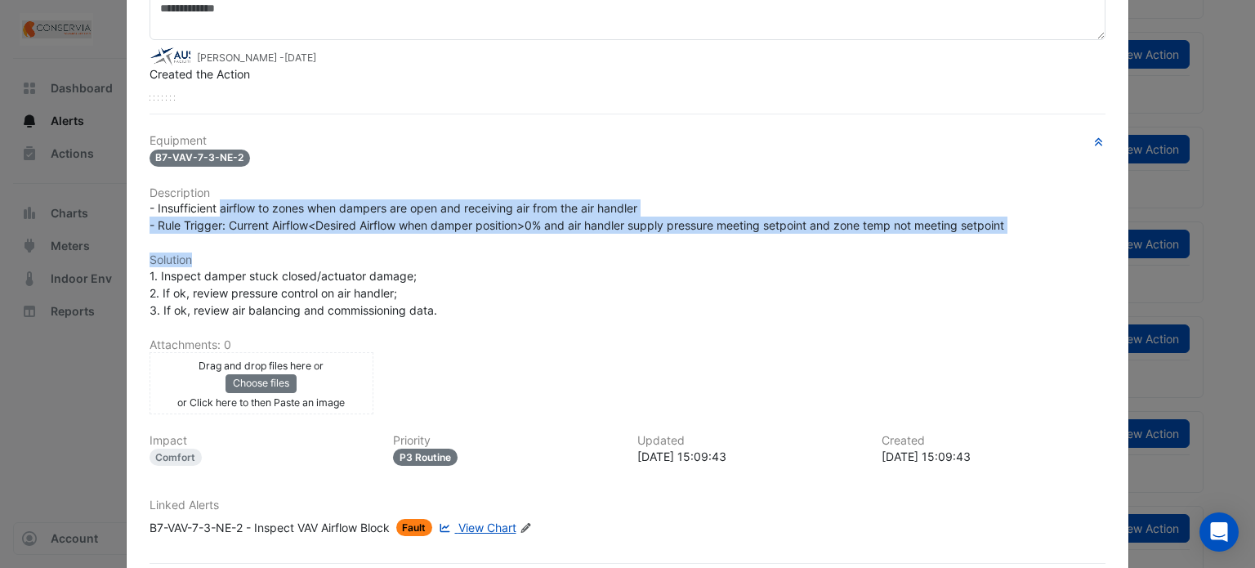
drag, startPoint x: 215, startPoint y: 241, endPoint x: 829, endPoint y: 251, distance: 614.3
click at [831, 247] on div "Equipment B7-VAV-7-3-NE-2 Description - Insufficient airflow to zones when damp…" at bounding box center [627, 341] width 956 height 415
click at [646, 259] on h6 "Solution" at bounding box center [627, 260] width 956 height 14
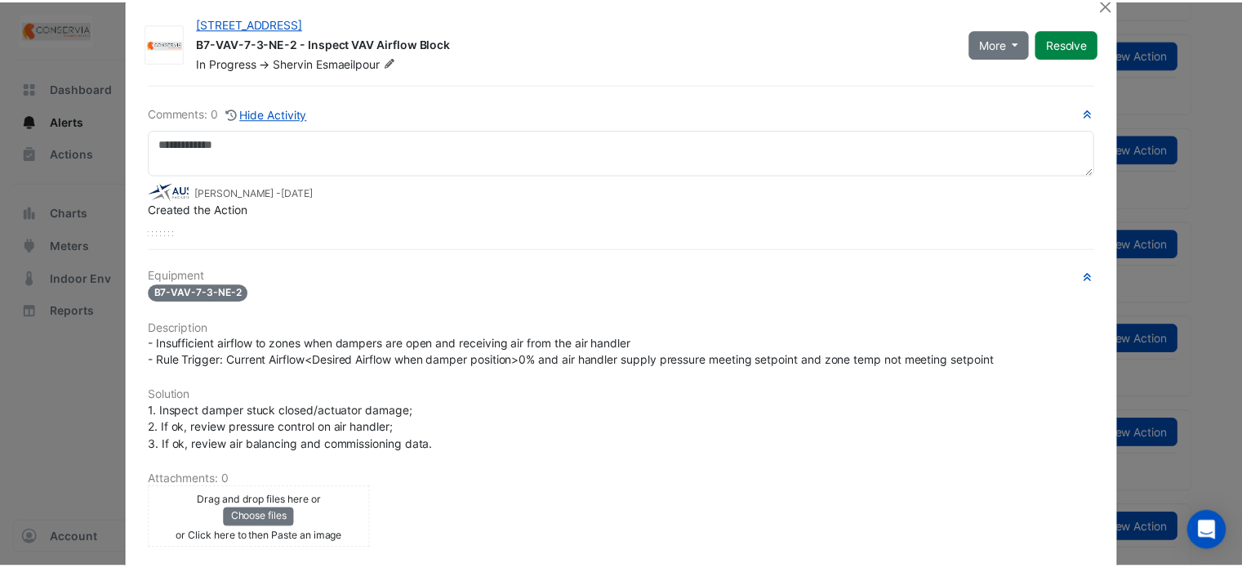
scroll to position [0, 0]
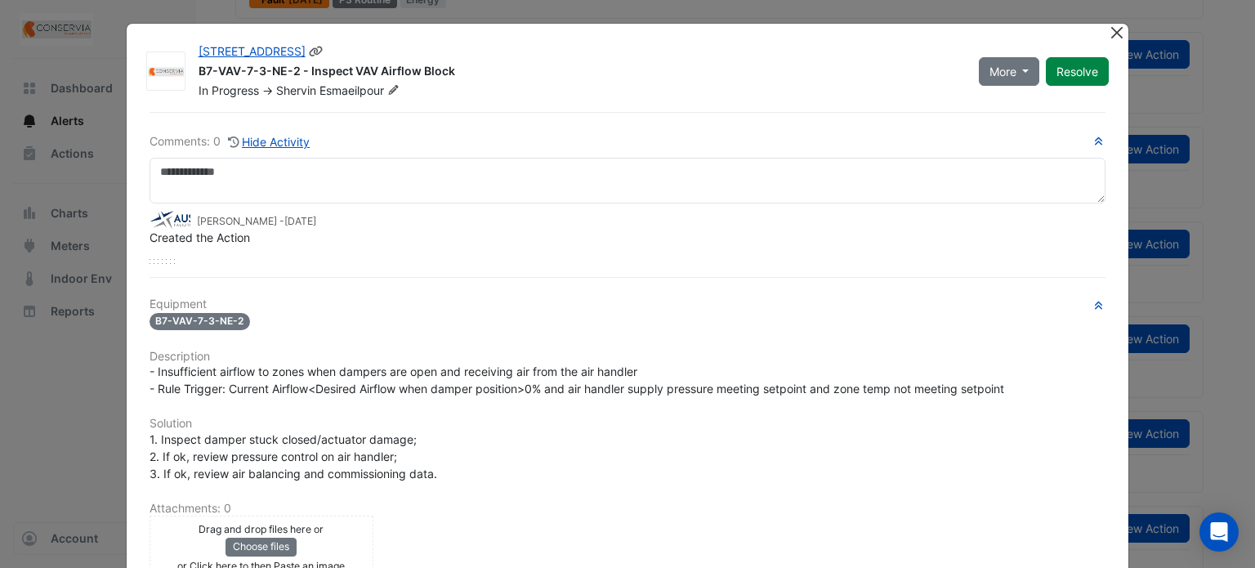
drag, startPoint x: 1095, startPoint y: 39, endPoint x: 1104, endPoint y: 37, distance: 10.1
click at [1099, 38] on div "6-7 Eden Park Drive B7-VAV-7-3-NE-2 - Inspect VAV Airflow Block In Progress -> …" at bounding box center [654, 68] width 930 height 62
click at [1108, 33] on button "Close" at bounding box center [1116, 32] width 17 height 17
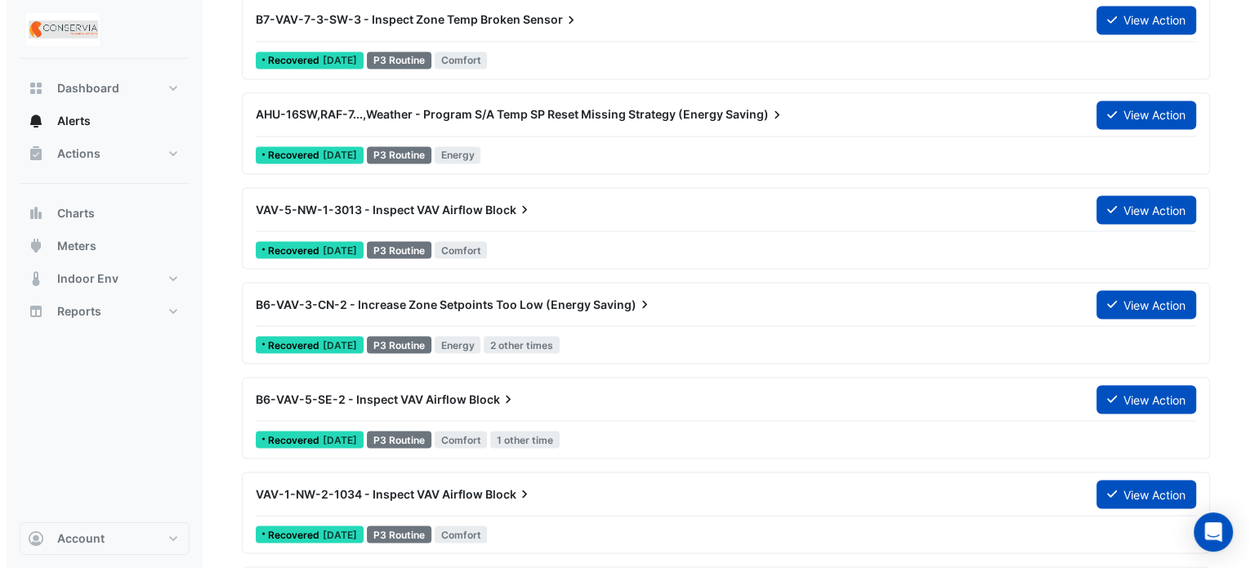
scroll to position [3437, 0]
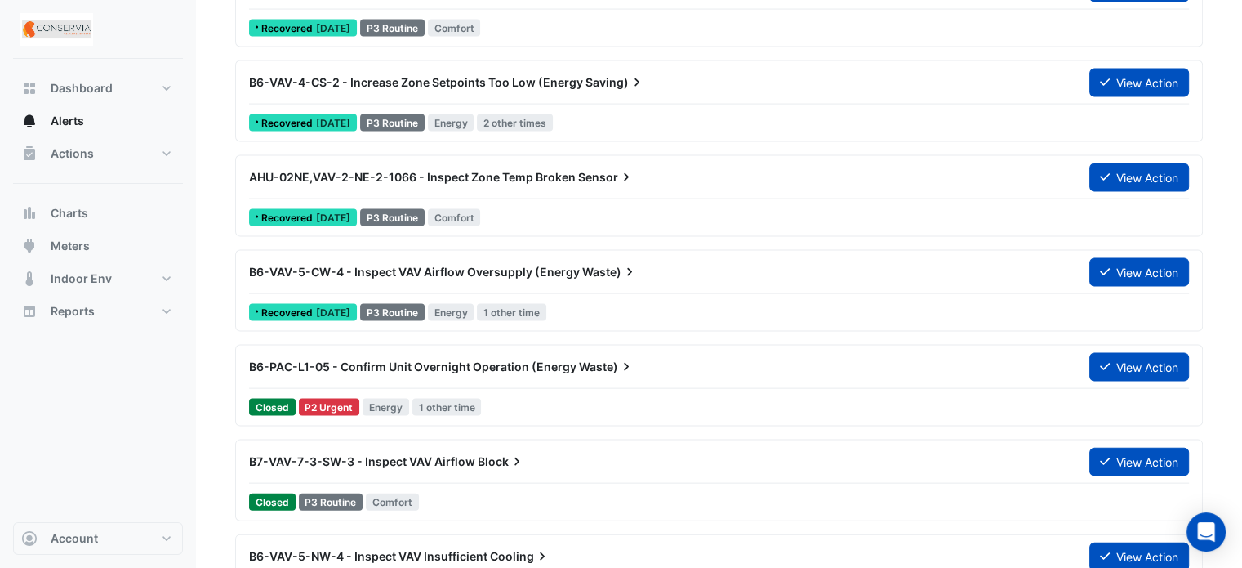
click at [599, 362] on span "Waste)" at bounding box center [607, 367] width 56 height 16
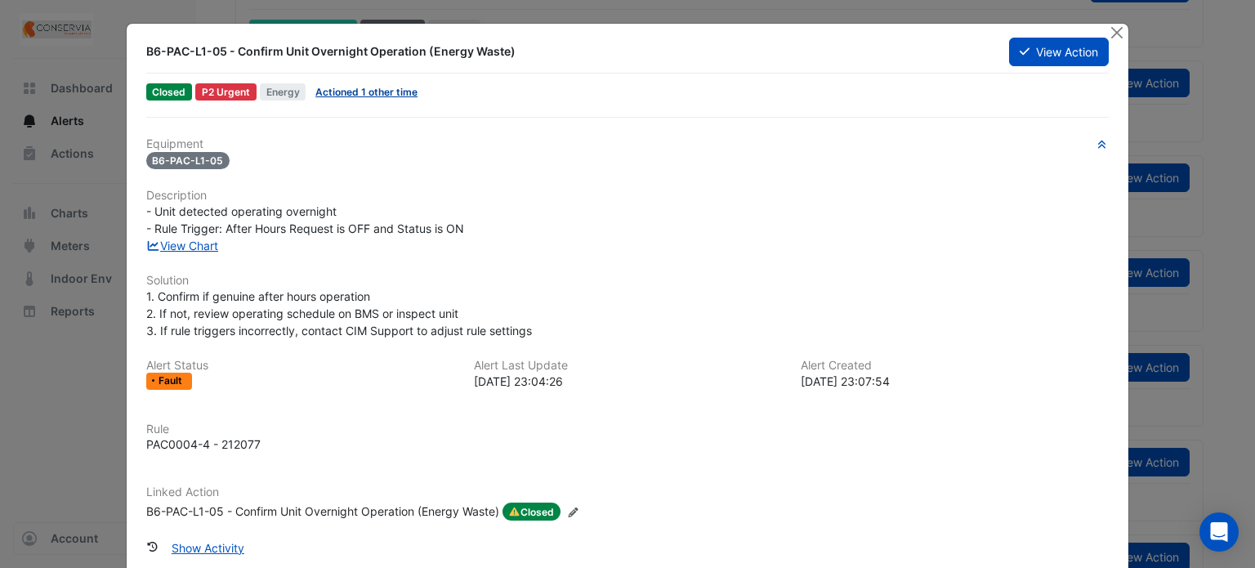
click at [376, 92] on link "Actioned 1 other time" at bounding box center [366, 92] width 102 height 12
click at [1114, 29] on button "Close" at bounding box center [1116, 32] width 17 height 17
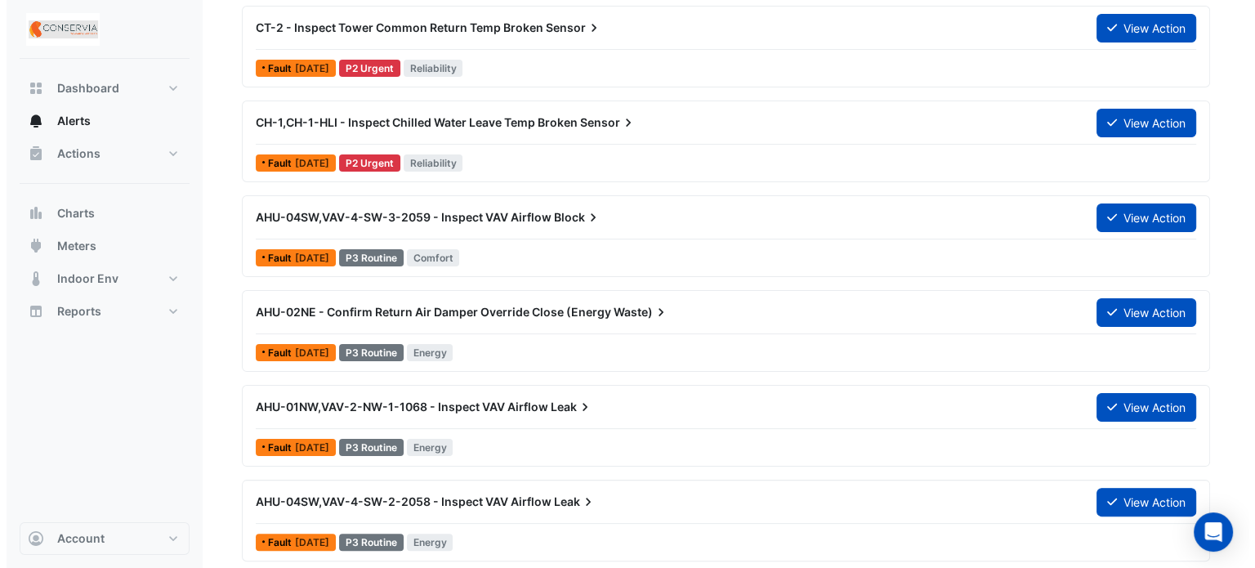
scroll to position [408, 0]
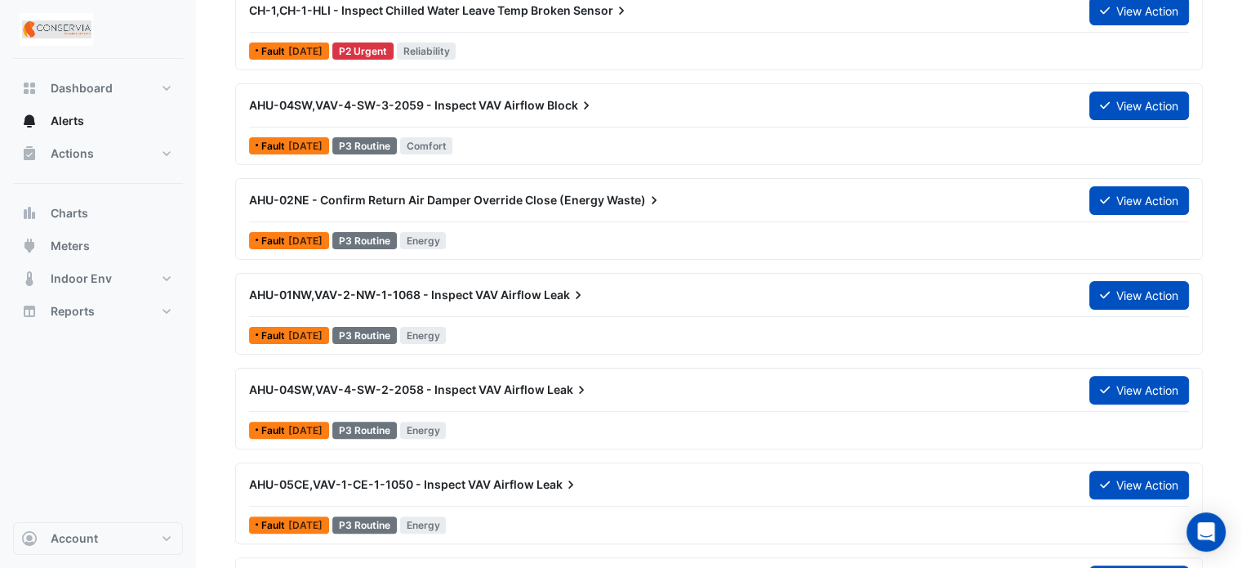
click at [509, 203] on span "AHU-02NE - Confirm Return Air Damper Override Close (Energy" at bounding box center [426, 200] width 355 height 14
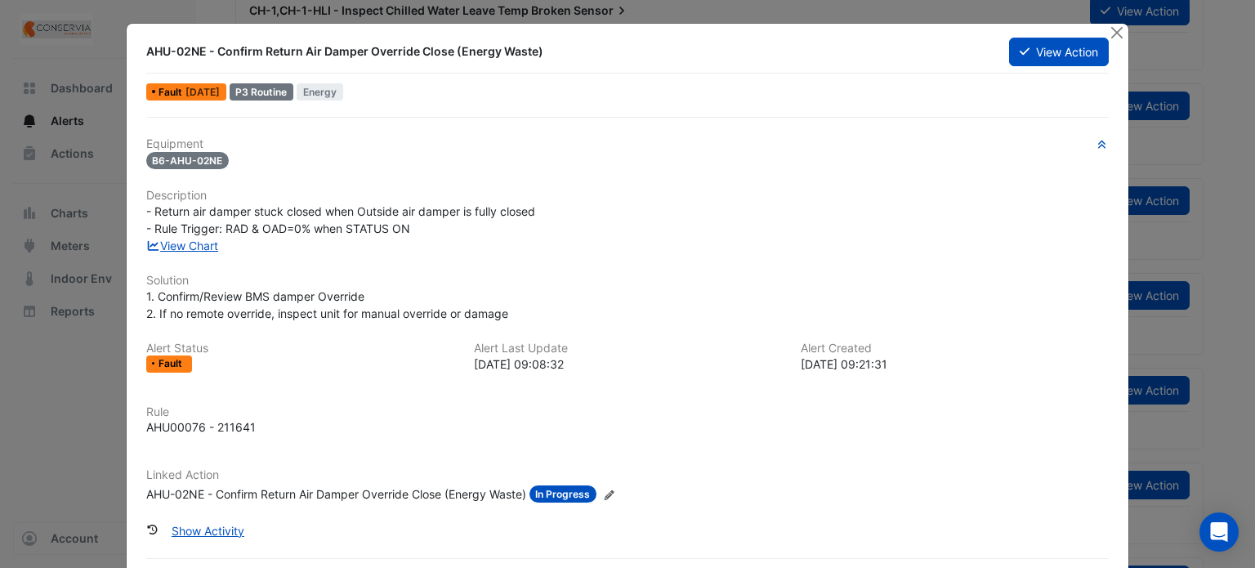
scroll to position [44, 0]
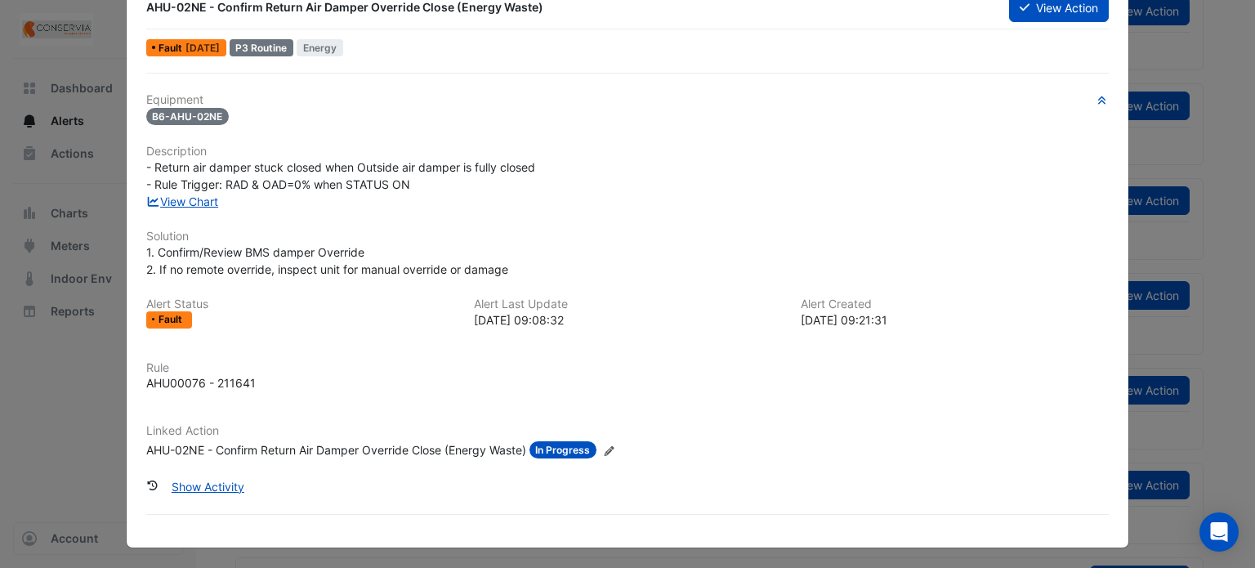
drag, startPoint x: 492, startPoint y: 319, endPoint x: 649, endPoint y: 316, distance: 157.7
click at [649, 316] on div "2025-08-07 09:08:32" at bounding box center [628, 319] width 308 height 17
click at [557, 320] on div "2025-08-07 09:08:32" at bounding box center [628, 319] width 308 height 17
drag, startPoint x: 466, startPoint y: 317, endPoint x: 618, endPoint y: 319, distance: 151.9
click at [618, 319] on div "Alert Status Fault Alert Last Update 2025-08-07 09:08:32 Alert Created 2024-08-…" at bounding box center [627, 319] width 983 height 44
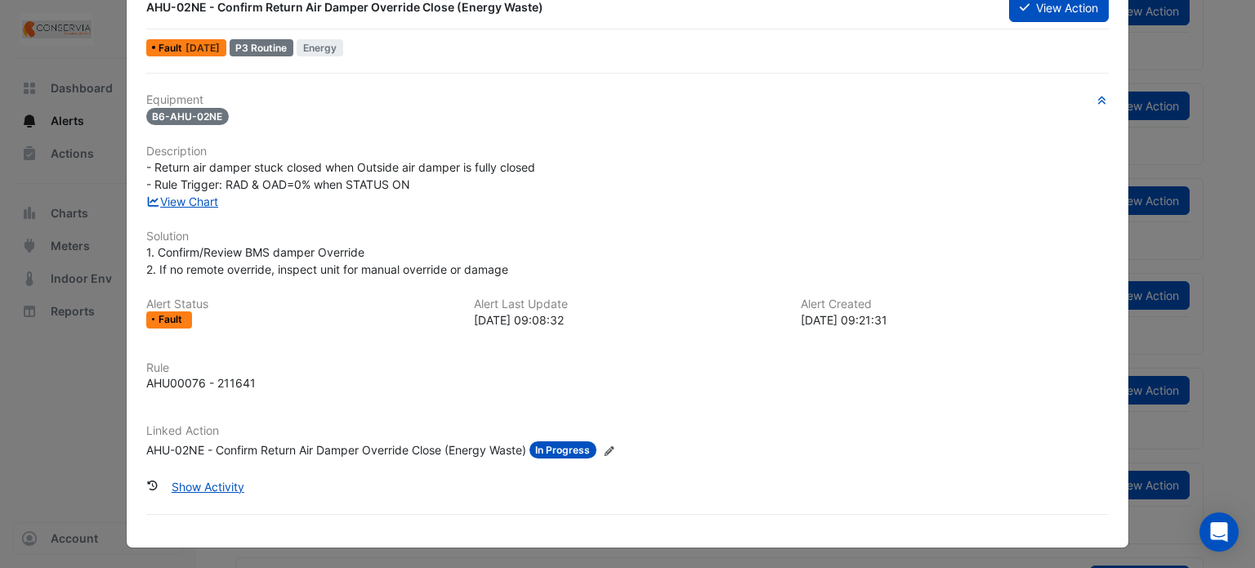
click at [545, 323] on div "2025-08-07 09:08:32" at bounding box center [628, 319] width 308 height 17
drag, startPoint x: 566, startPoint y: 316, endPoint x: 473, endPoint y: 306, distance: 93.6
click at [464, 312] on div "Alert Last Update 2025-08-07 09:08:32" at bounding box center [628, 312] width 328 height 31
click at [562, 308] on h6 "Alert Last Update" at bounding box center [628, 304] width 308 height 14
drag, startPoint x: 586, startPoint y: 318, endPoint x: 454, endPoint y: 305, distance: 133.0
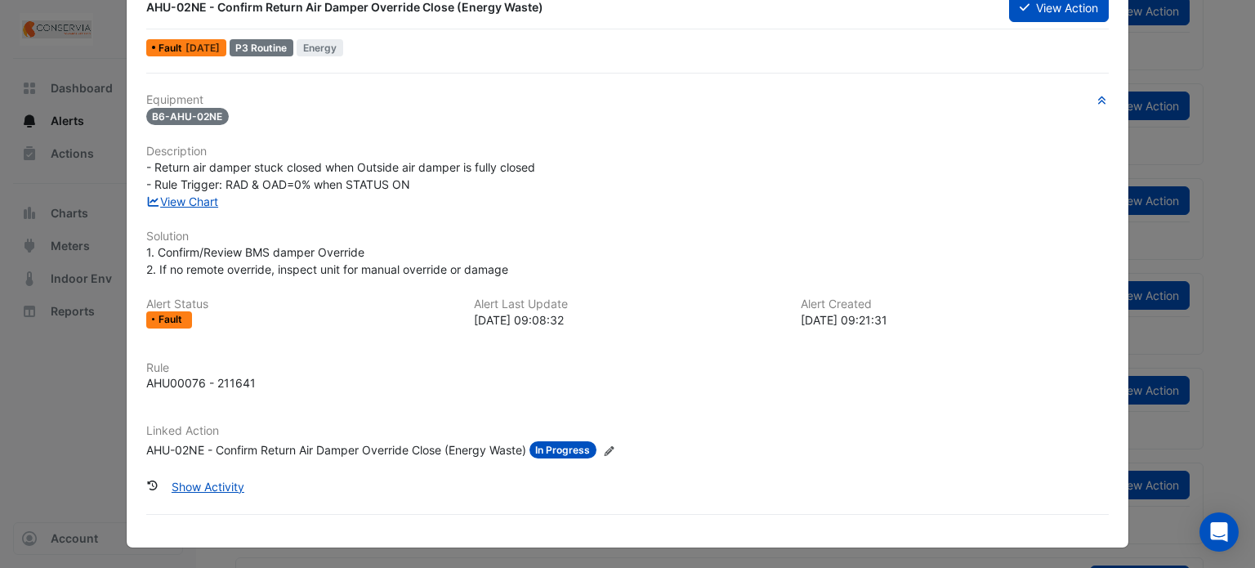
click at [454, 305] on div "Alert Status Fault Alert Last Update 2025-08-07 09:08:32 Alert Created 2024-08-…" at bounding box center [627, 319] width 983 height 44
click at [511, 319] on div "2025-08-07 09:08:32" at bounding box center [628, 319] width 308 height 17
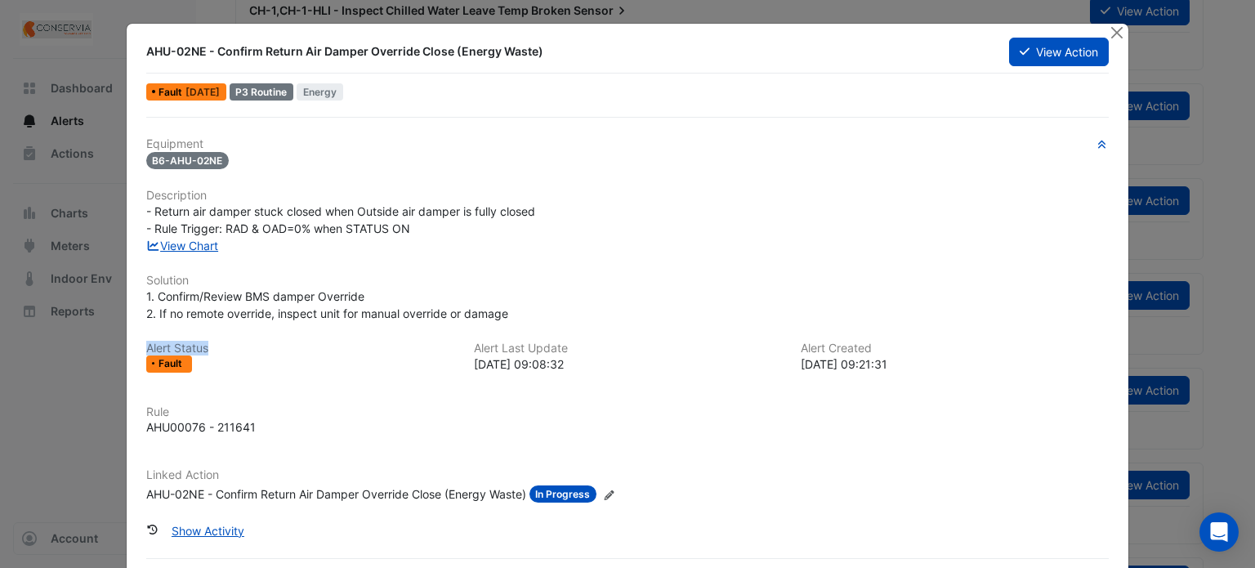
drag, startPoint x: 274, startPoint y: 322, endPoint x: 541, endPoint y: 314, distance: 267.2
click at [541, 314] on div "Equipment B6-AHU-02NE Description - Return air damper stuck closed when Outside…" at bounding box center [627, 326] width 963 height 379
click at [426, 330] on div "Equipment B6-AHU-02NE Description - Return air damper stuck closed when Outside…" at bounding box center [627, 326] width 963 height 379
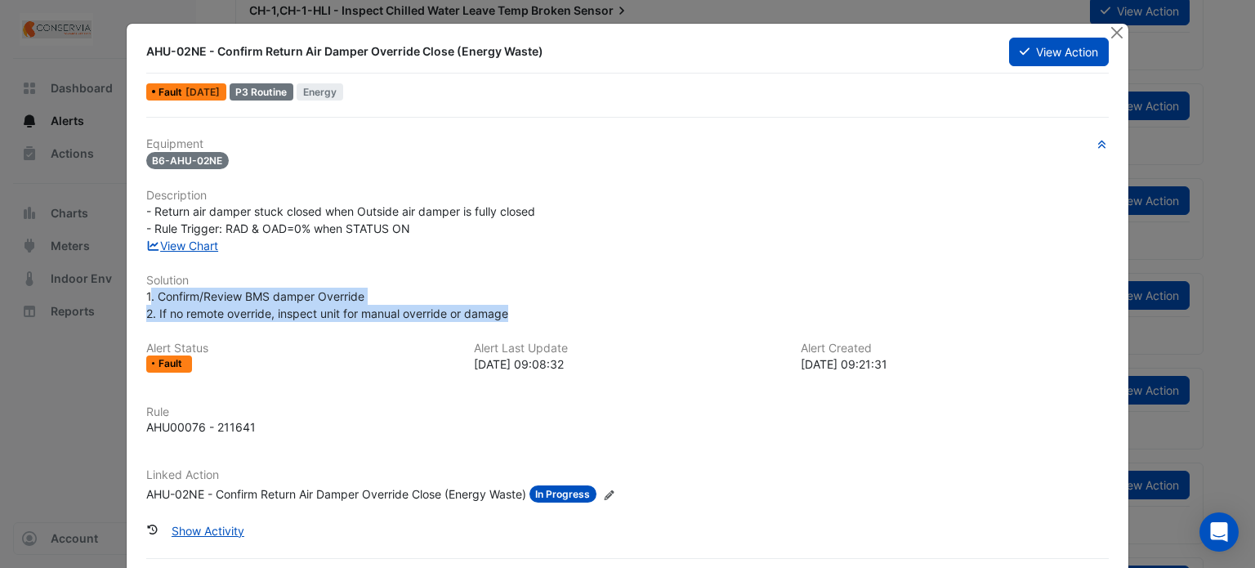
drag, startPoint x: 503, startPoint y: 306, endPoint x: 142, endPoint y: 297, distance: 361.2
click at [146, 297] on div "1. Confirm/Review BMS damper Override 2. If no remote override, inspect unit fo…" at bounding box center [627, 305] width 963 height 34
click at [240, 298] on span "1. Confirm/Review BMS damper Override 2. If no remote override, inspect unit fo…" at bounding box center [327, 304] width 362 height 31
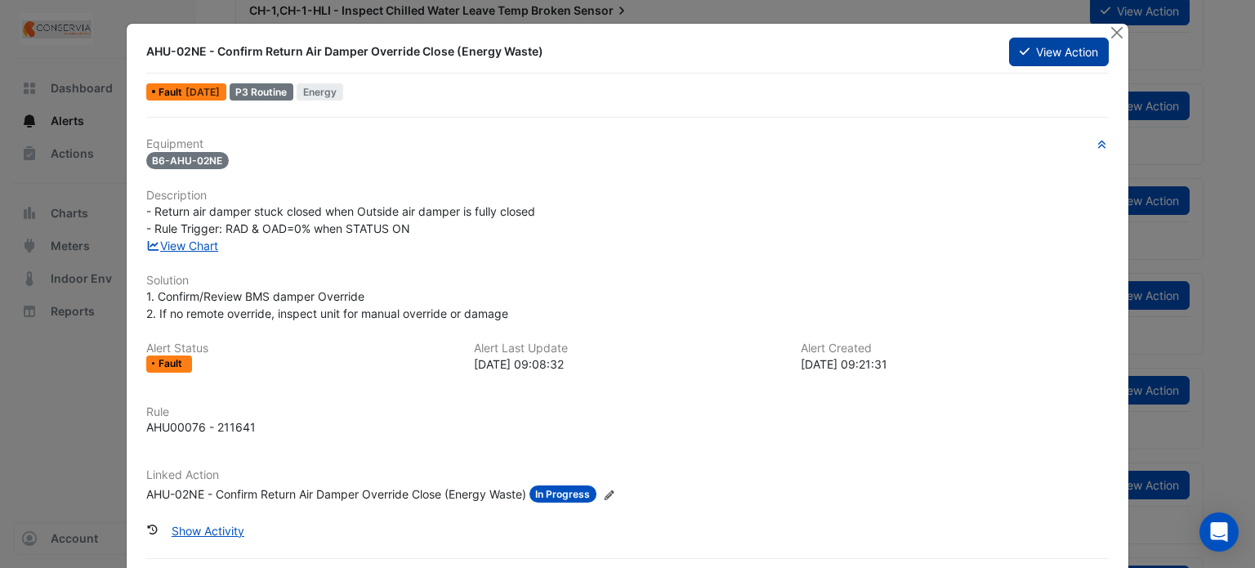
click at [1054, 58] on button "View Action" at bounding box center [1059, 52] width 100 height 29
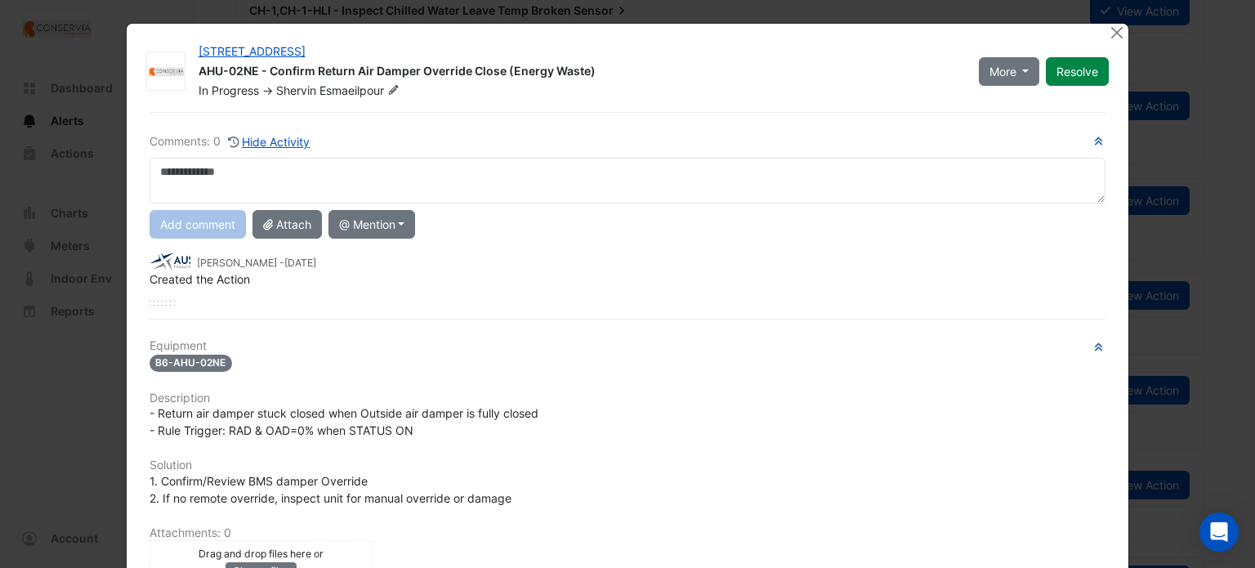
click at [552, 189] on textarea at bounding box center [627, 181] width 956 height 46
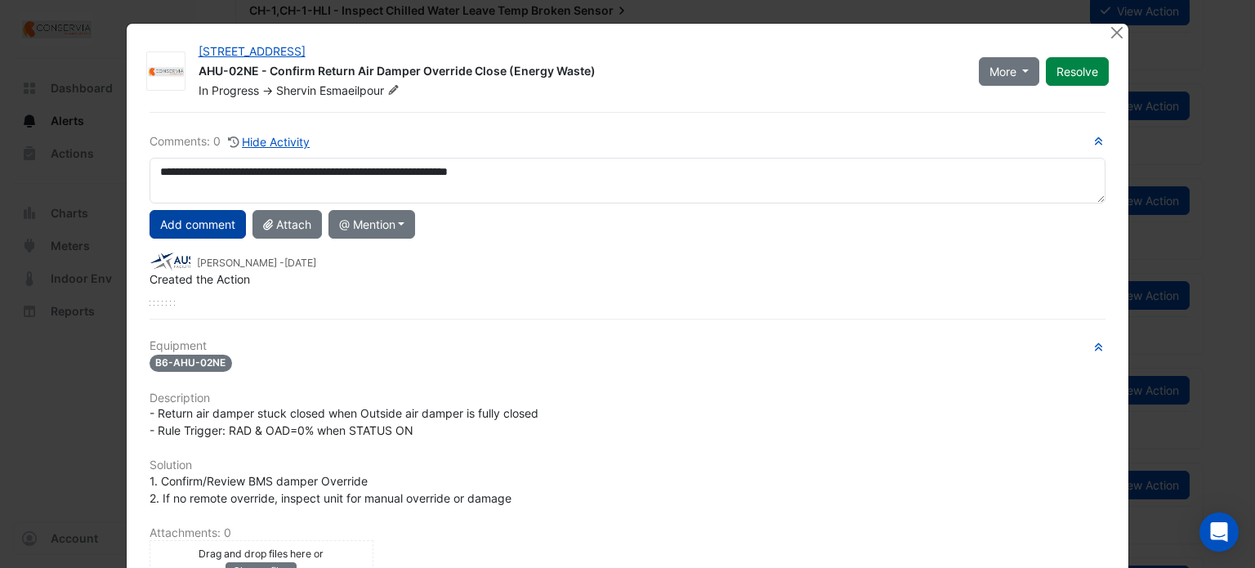
type textarea "**********"
click at [180, 222] on button "Add comment" at bounding box center [197, 224] width 96 height 29
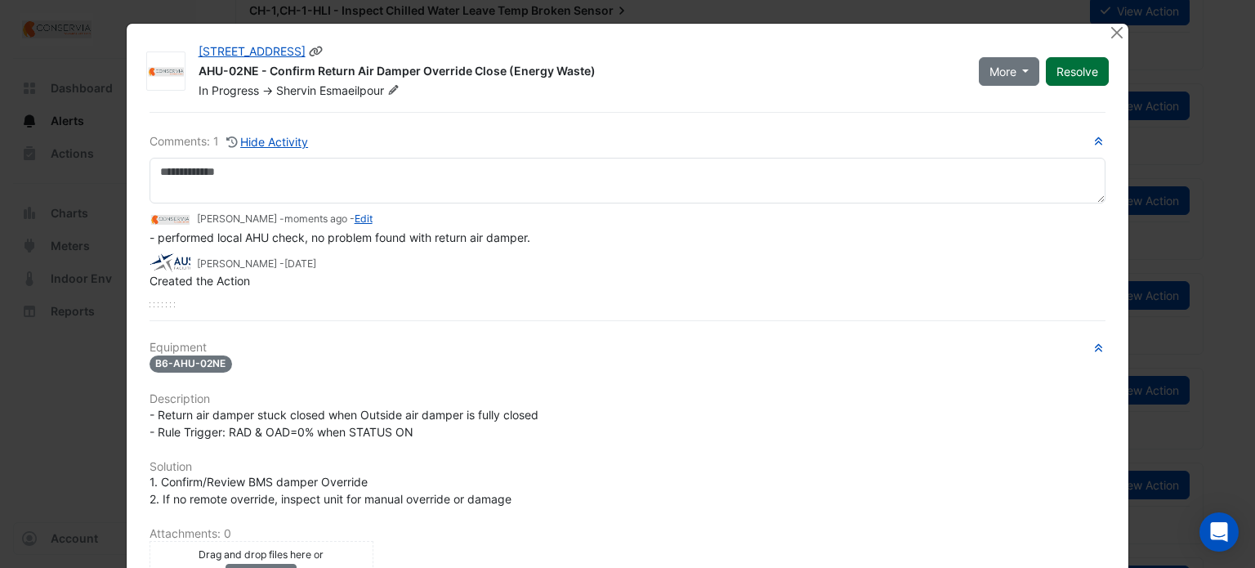
click at [1092, 65] on button "Resolve" at bounding box center [1077, 71] width 63 height 29
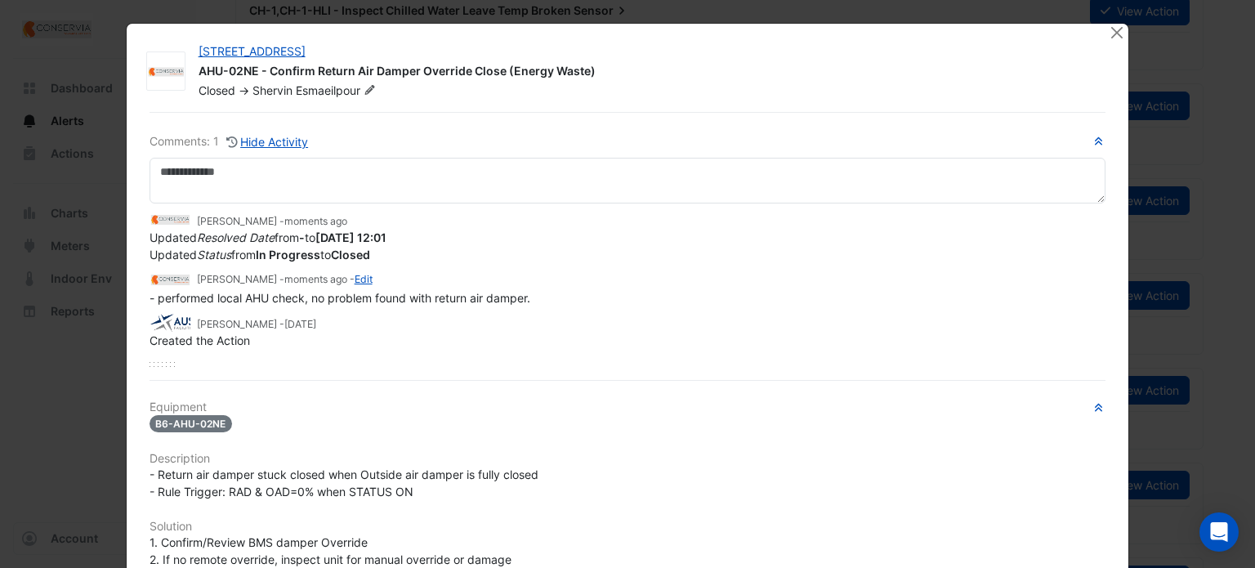
click at [1120, 27] on div at bounding box center [1118, 33] width 20 height 19
click at [1117, 33] on button "Close" at bounding box center [1116, 32] width 17 height 17
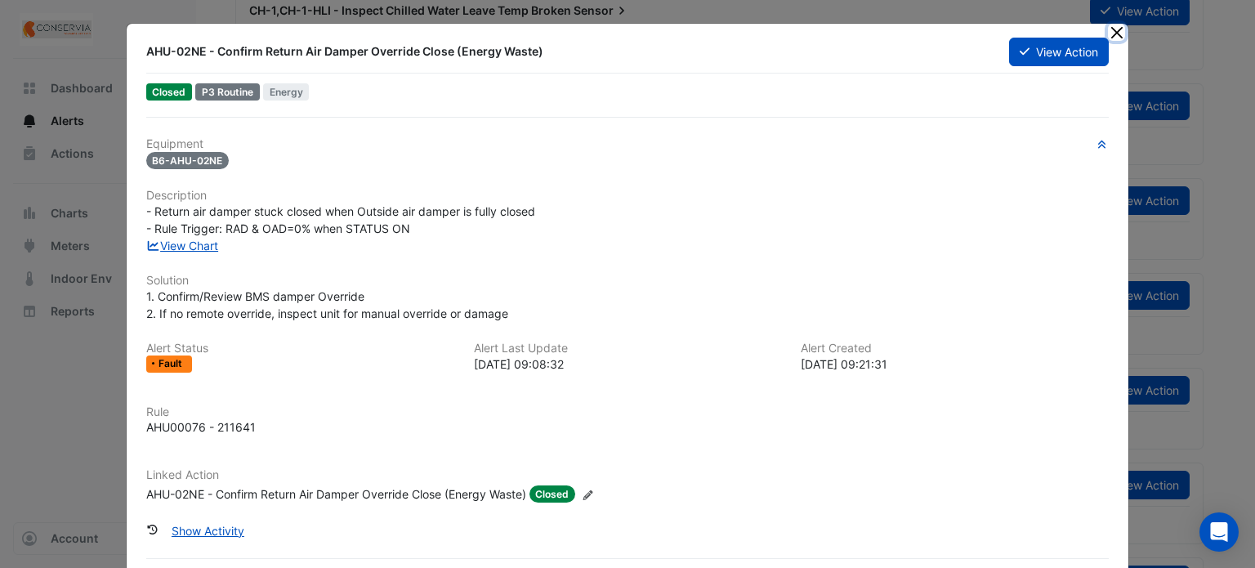
click at [1116, 31] on button "Close" at bounding box center [1116, 32] width 17 height 17
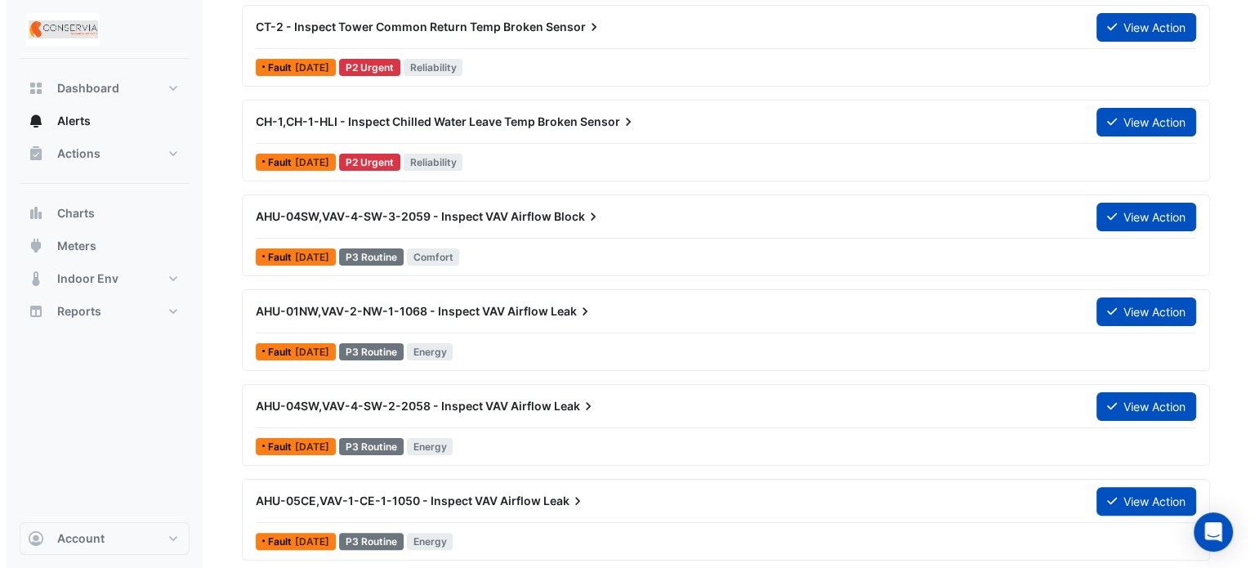
scroll to position [327, 0]
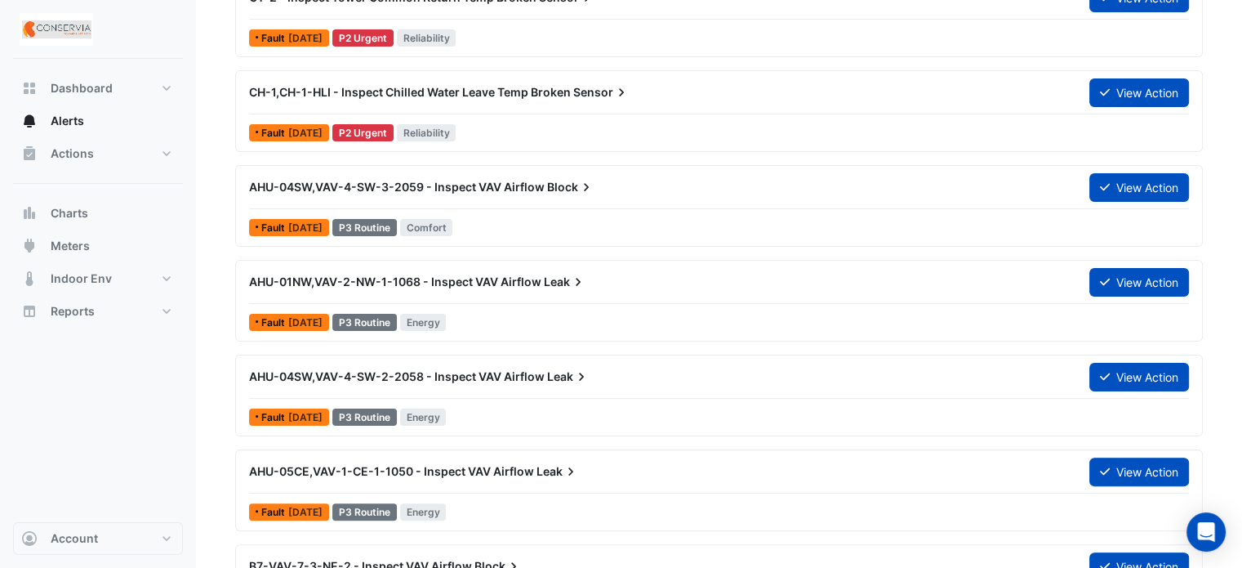
click at [529, 274] on span "AHU-01NW,VAV-2-NW-1-1068 - Inspect VAV Airflow" at bounding box center [395, 281] width 292 height 14
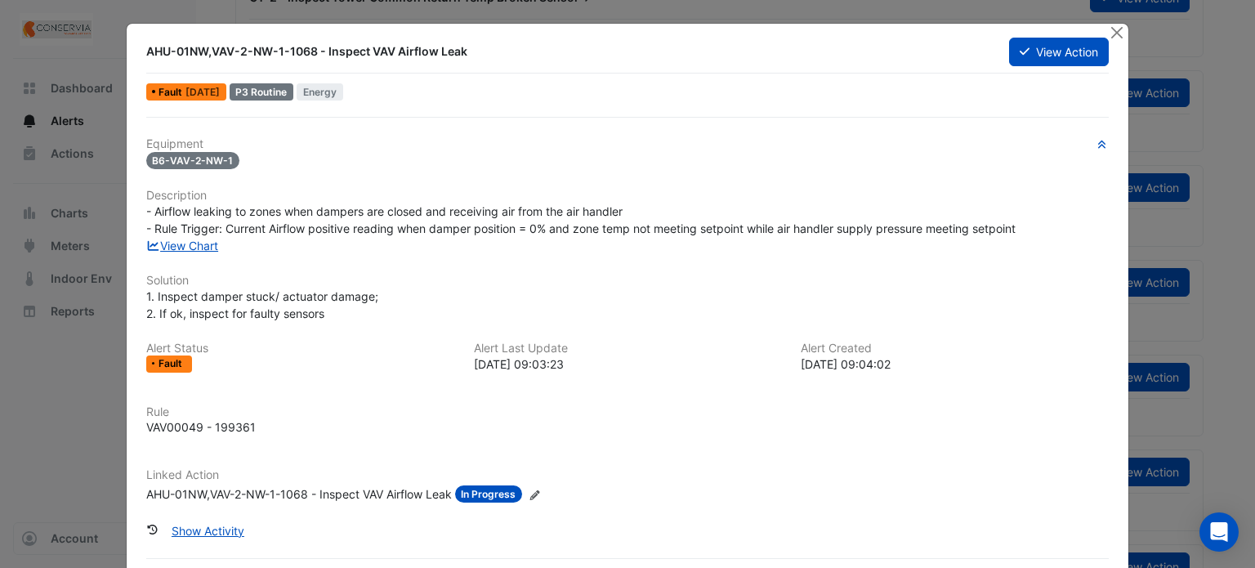
drag, startPoint x: 480, startPoint y: 241, endPoint x: 631, endPoint y: 248, distance: 150.5
click at [631, 248] on div "View Chart" at bounding box center [627, 245] width 983 height 17
click at [497, 215] on span "- Airflow leaking to zones when dampers are closed and receiving air from the a…" at bounding box center [580, 219] width 869 height 31
click at [1057, 52] on button "View Action" at bounding box center [1059, 52] width 100 height 29
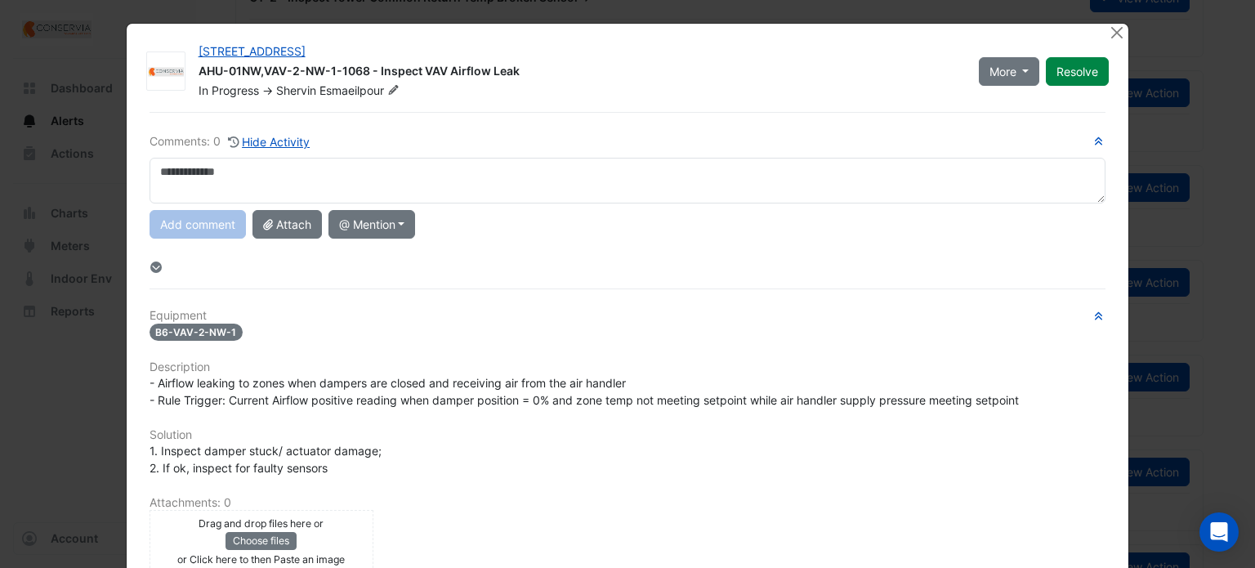
click at [502, 187] on textarea at bounding box center [627, 181] width 956 height 46
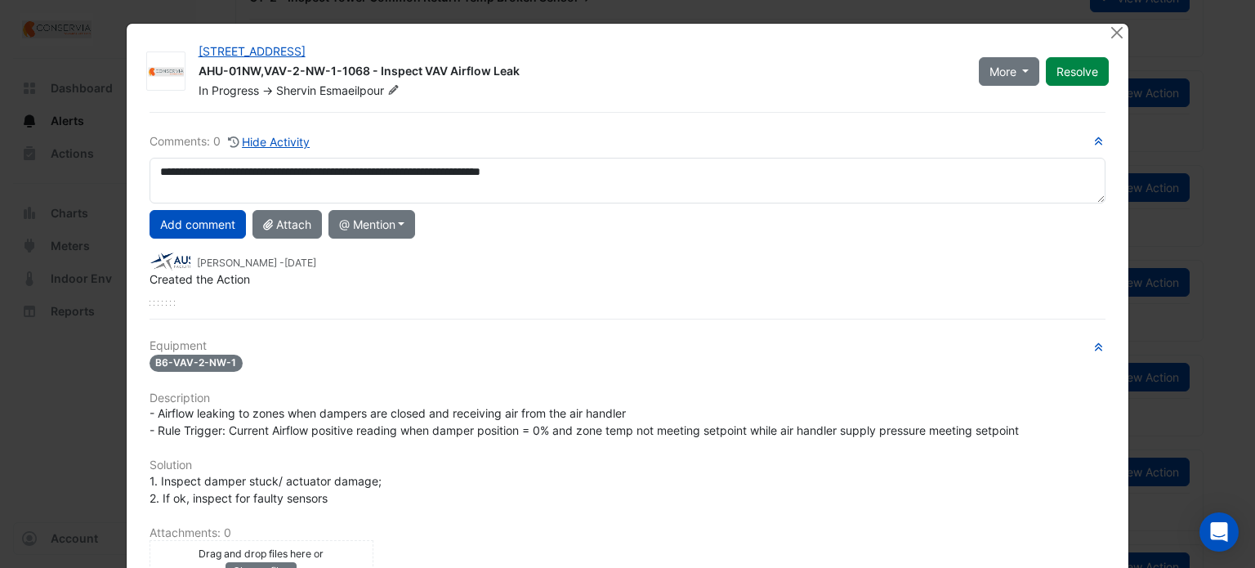
click at [491, 174] on textarea "**********" at bounding box center [627, 181] width 956 height 46
click at [487, 174] on textarea "**********" at bounding box center [627, 181] width 956 height 46
click at [302, 179] on textarea "**********" at bounding box center [627, 181] width 956 height 46
click at [644, 176] on textarea "**********" at bounding box center [627, 181] width 956 height 46
drag, startPoint x: 644, startPoint y: 176, endPoint x: 554, endPoint y: 176, distance: 89.9
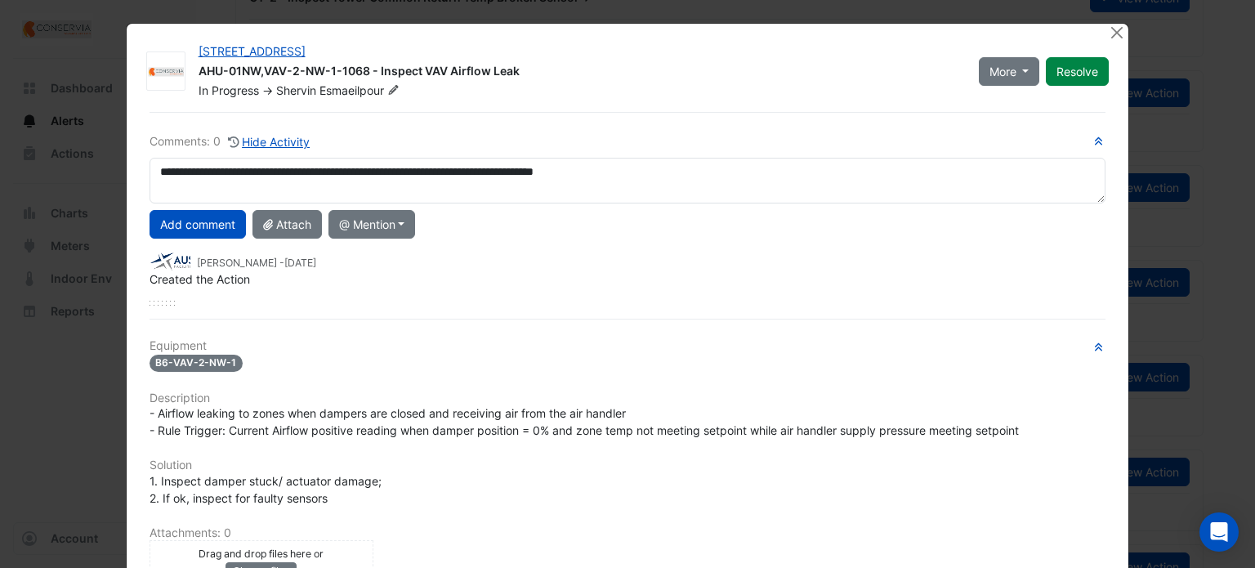
click at [554, 176] on textarea "**********" at bounding box center [627, 181] width 956 height 46
click at [663, 184] on textarea "**********" at bounding box center [627, 181] width 956 height 46
click at [579, 186] on textarea "**********" at bounding box center [627, 181] width 956 height 46
drag, startPoint x: 555, startPoint y: 179, endPoint x: 564, endPoint y: 174, distance: 10.2
click at [555, 178] on textarea "**********" at bounding box center [627, 181] width 956 height 46
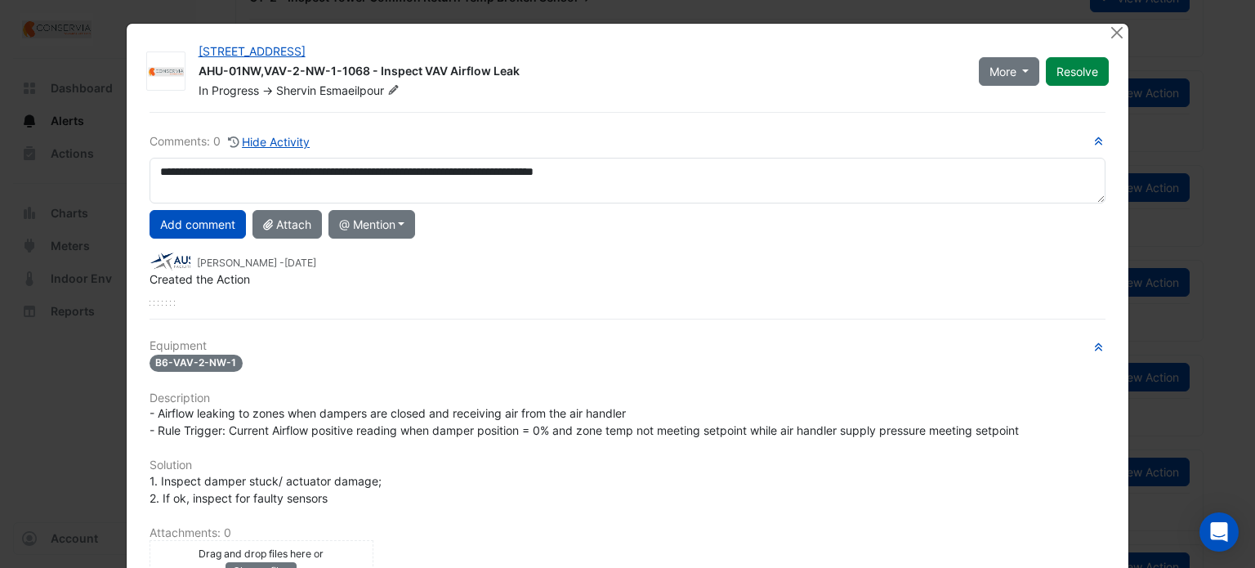
drag, startPoint x: 637, startPoint y: 171, endPoint x: 613, endPoint y: 182, distance: 27.0
click at [638, 171] on textarea "**********" at bounding box center [627, 181] width 956 height 46
type textarea "**********"
click at [204, 230] on button "Add comment" at bounding box center [197, 224] width 96 height 29
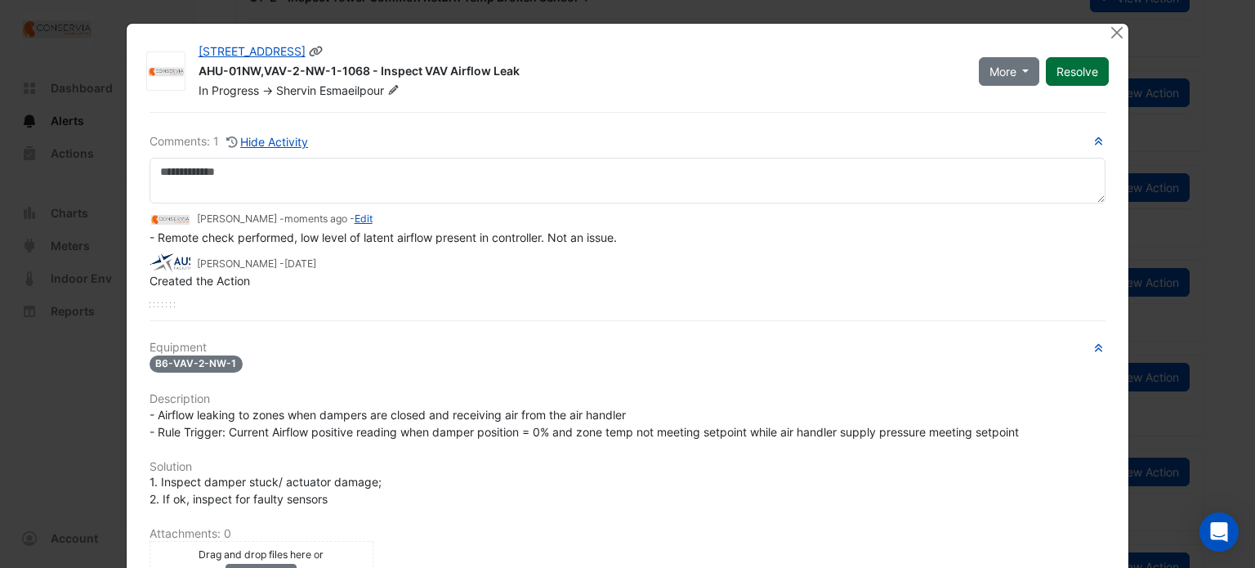
click at [1067, 74] on button "Resolve" at bounding box center [1077, 71] width 63 height 29
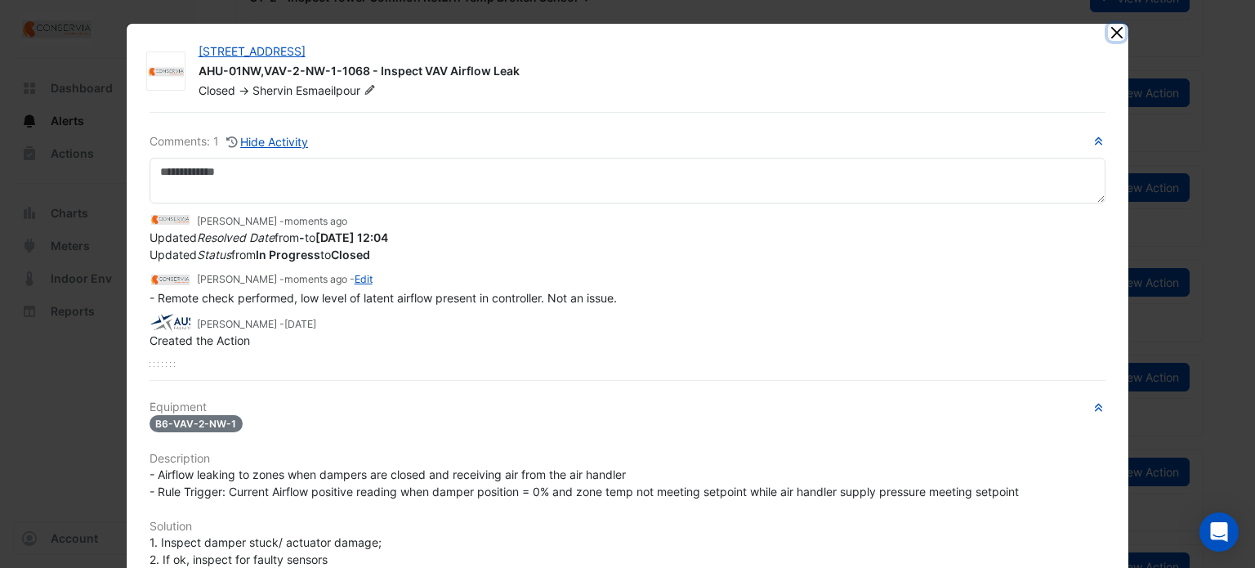
click at [1108, 32] on button "Close" at bounding box center [1116, 32] width 17 height 17
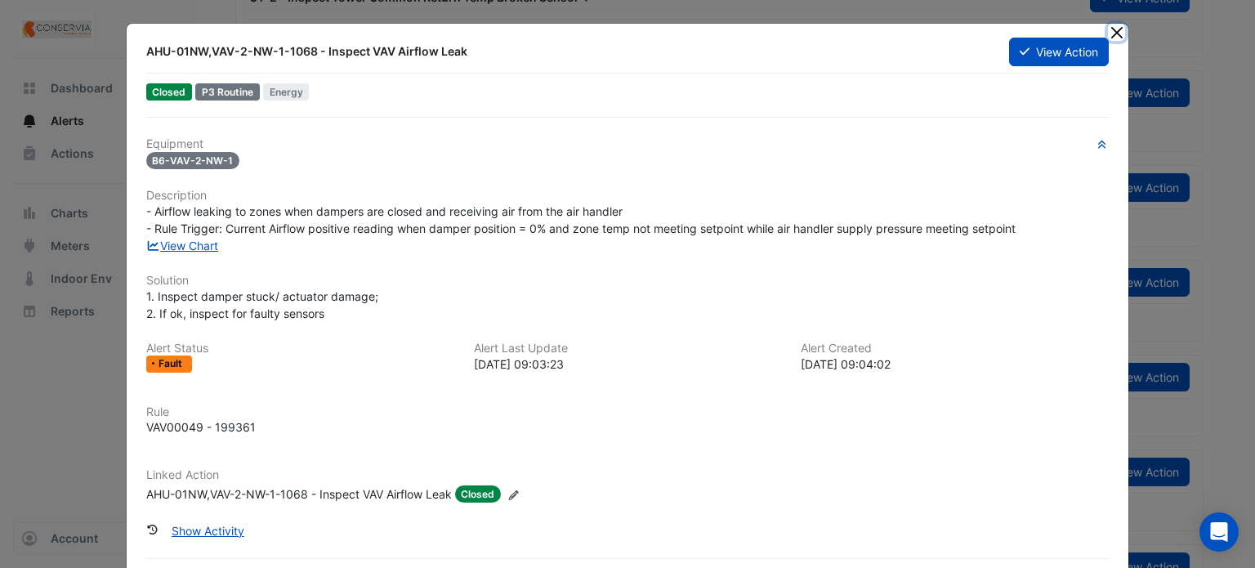
click at [1110, 33] on button "Close" at bounding box center [1116, 32] width 17 height 17
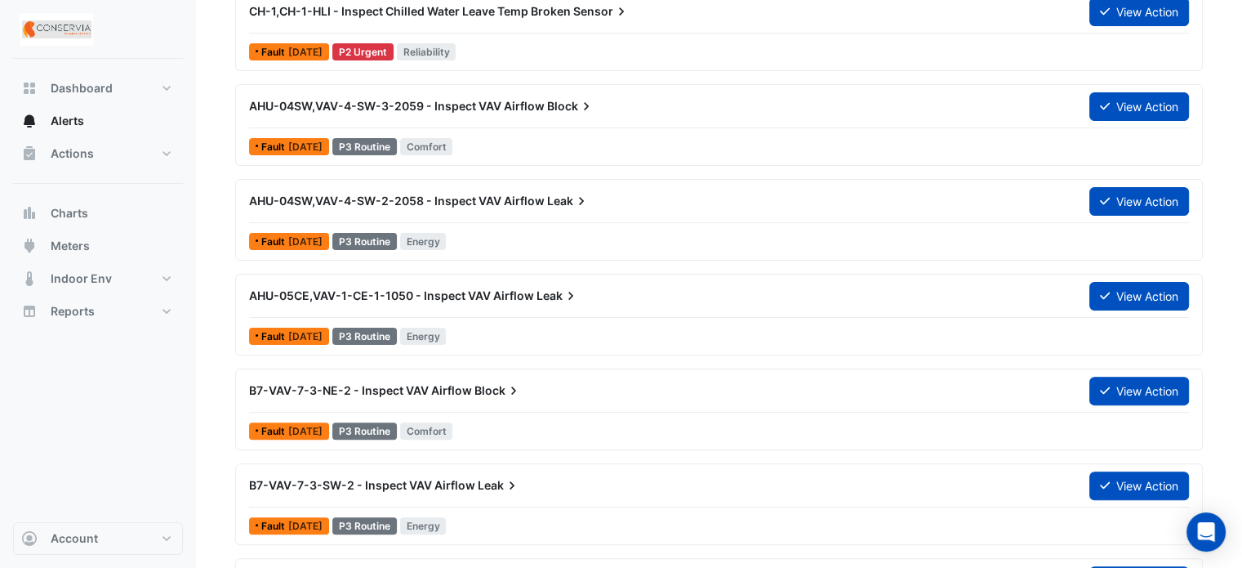
scroll to position [408, 0]
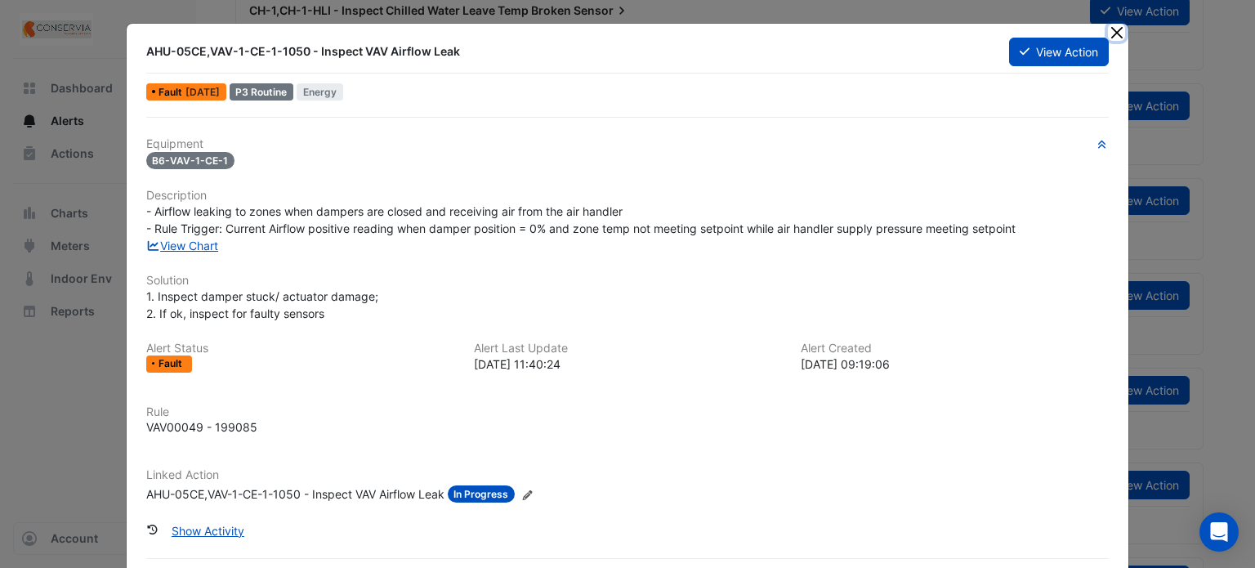
click at [1117, 33] on button "Close" at bounding box center [1116, 32] width 17 height 17
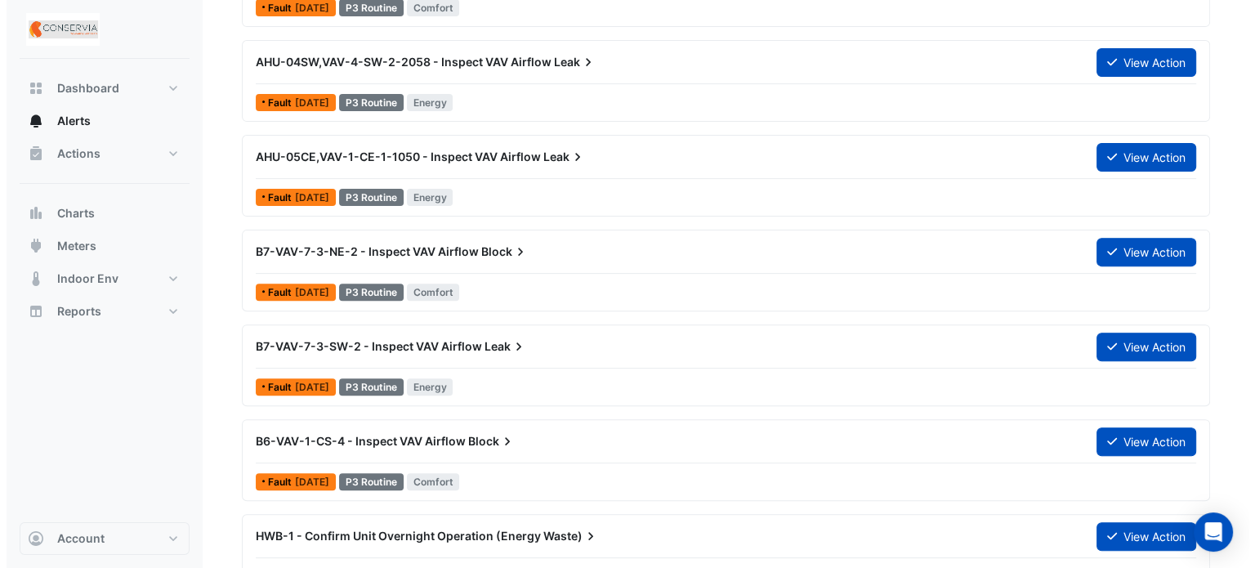
scroll to position [572, 0]
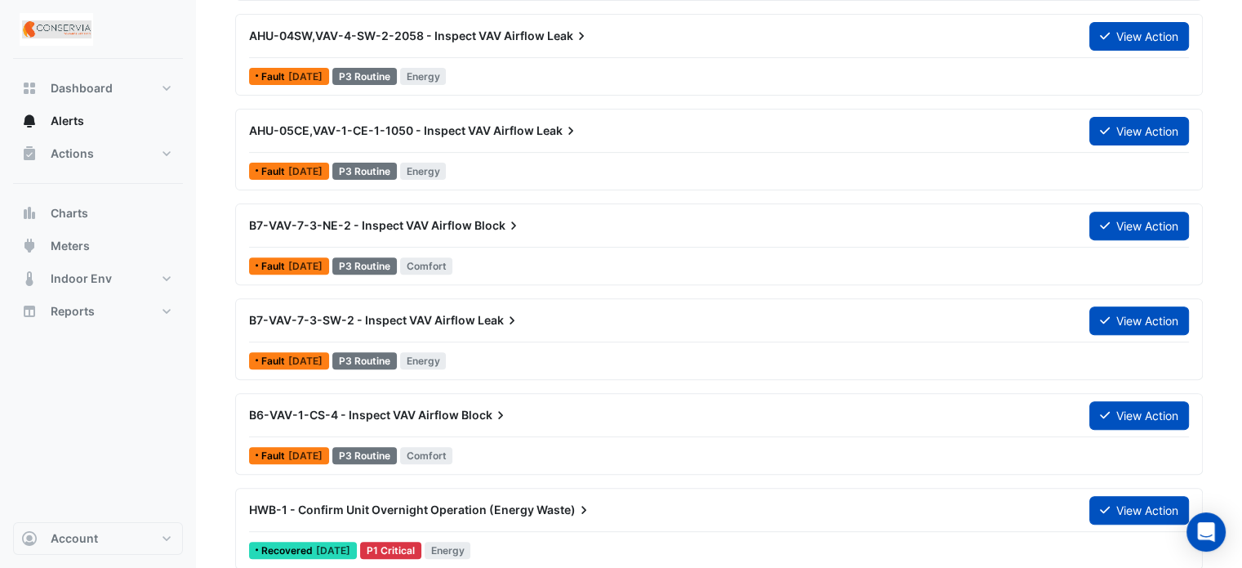
click at [489, 407] on span "Block" at bounding box center [484, 415] width 47 height 16
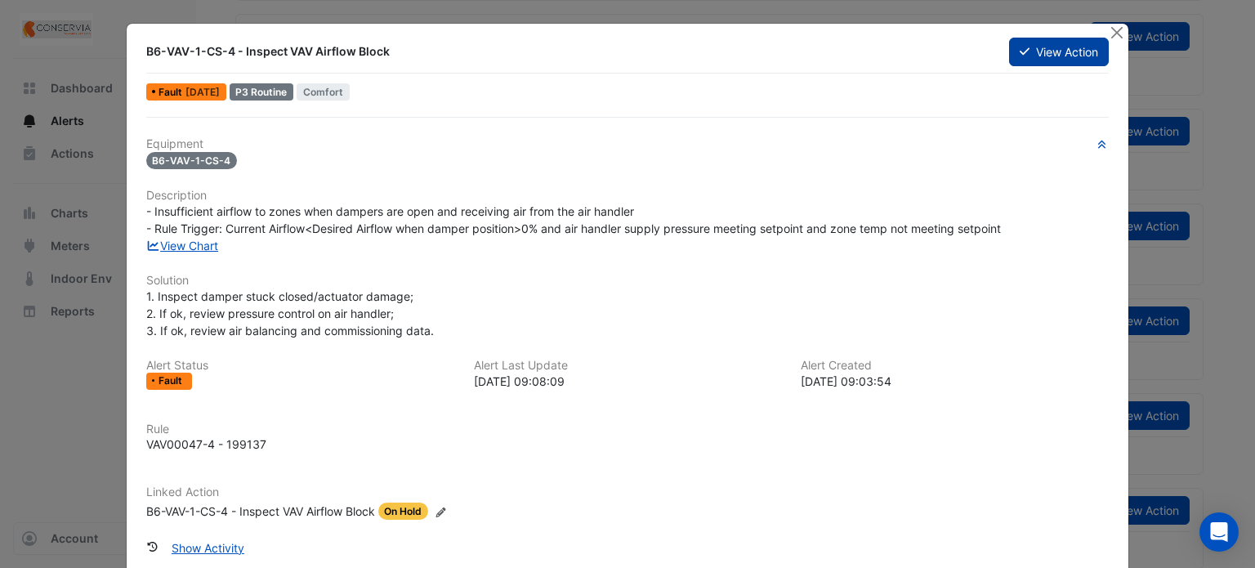
click at [1039, 57] on button "View Action" at bounding box center [1059, 52] width 100 height 29
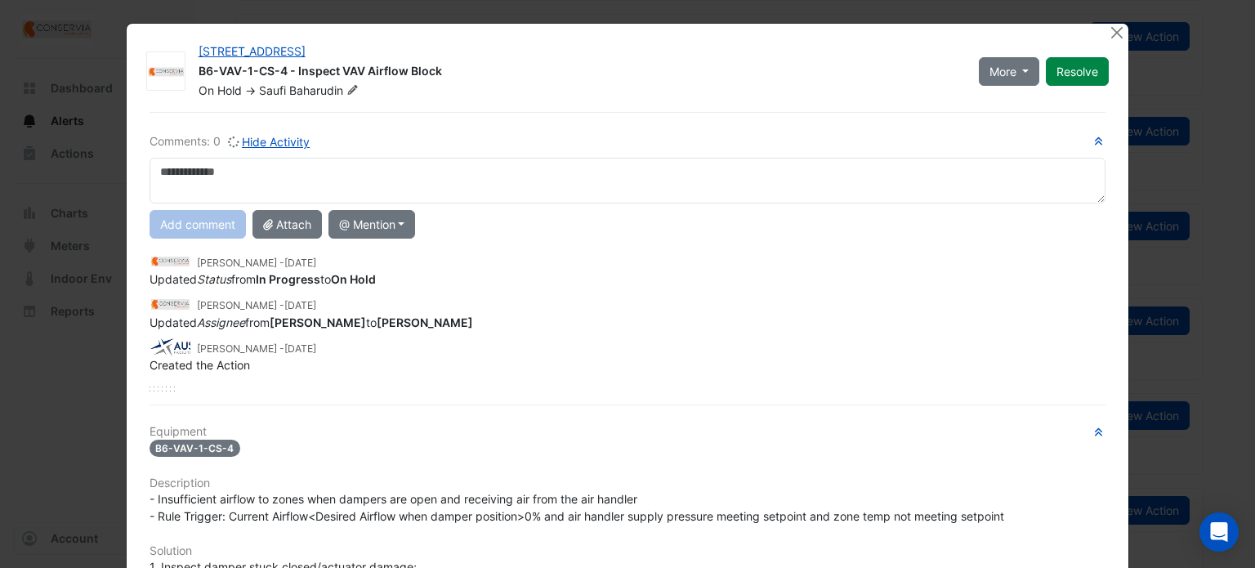
click at [348, 166] on textarea at bounding box center [627, 181] width 956 height 46
click at [382, 185] on textarea at bounding box center [627, 181] width 956 height 46
type textarea "*"
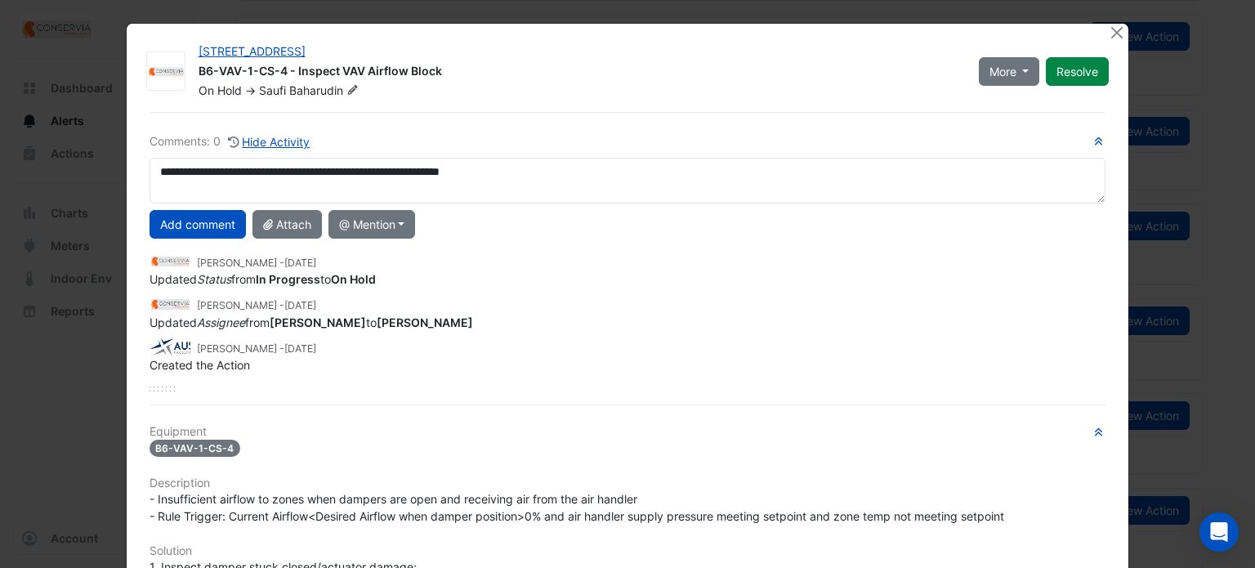
click at [513, 164] on textarea "**********" at bounding box center [627, 181] width 956 height 46
click at [503, 170] on textarea "**********" at bounding box center [627, 181] width 956 height 46
drag, startPoint x: 503, startPoint y: 172, endPoint x: 466, endPoint y: 166, distance: 38.1
click at [467, 163] on textarea "**********" at bounding box center [627, 181] width 956 height 46
type textarea "**********"
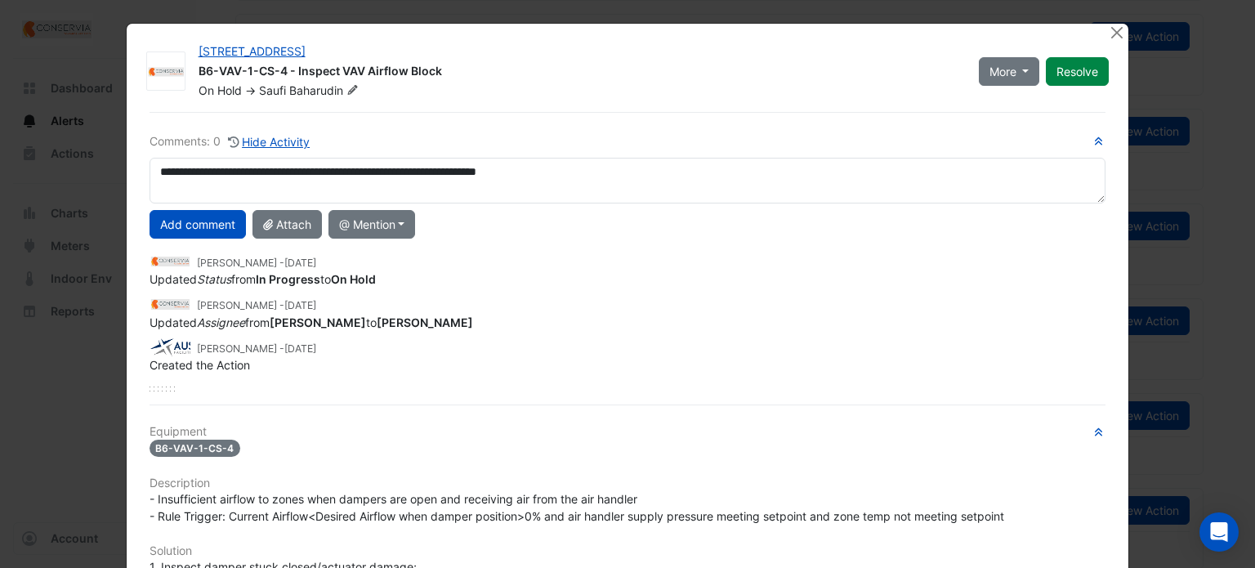
click at [784, 234] on div "Add comment Attach @ Mention Australis Facilities Management Aurelio Tiani Step…" at bounding box center [628, 224] width 976 height 29
click at [1065, 72] on button "Resolve" at bounding box center [1077, 71] width 63 height 29
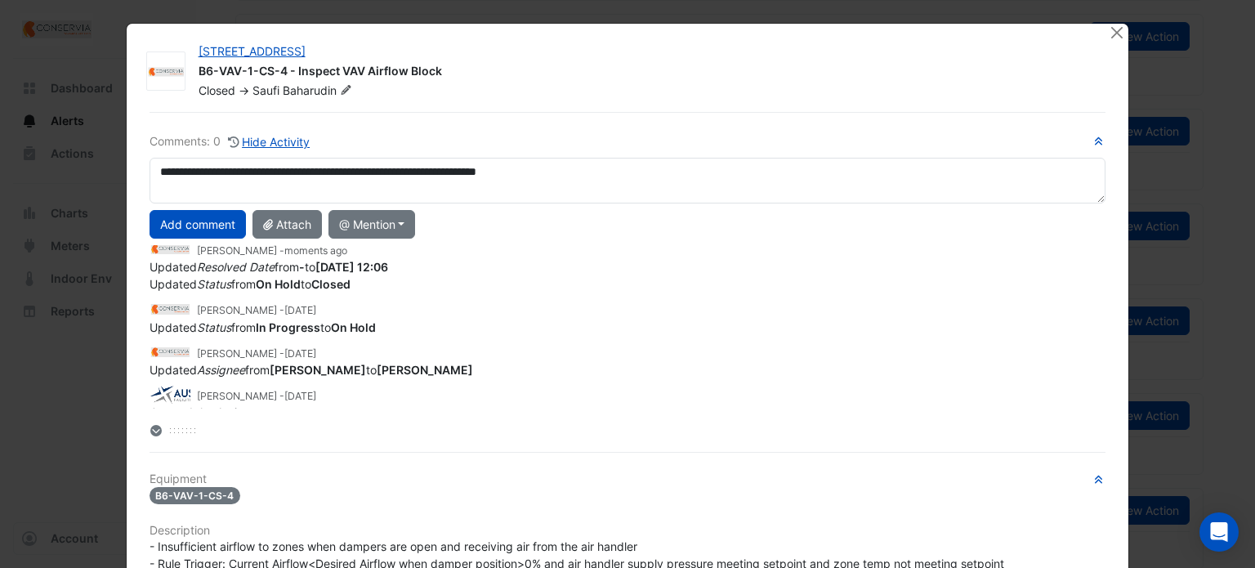
scroll to position [22, 0]
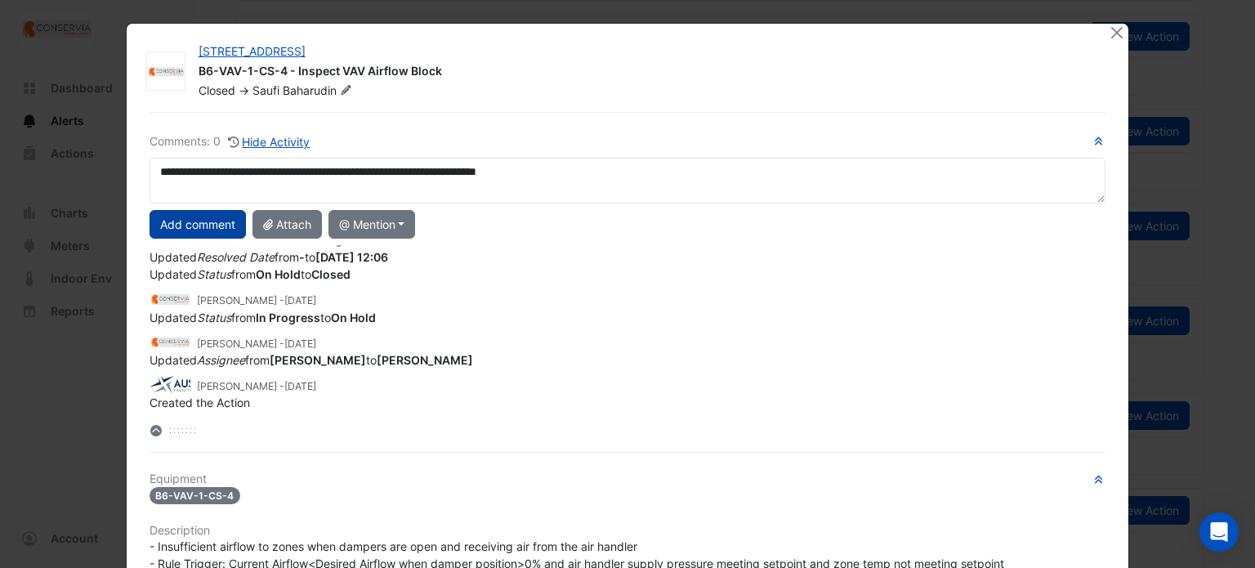
click at [189, 224] on button "Add comment" at bounding box center [197, 224] width 96 height 29
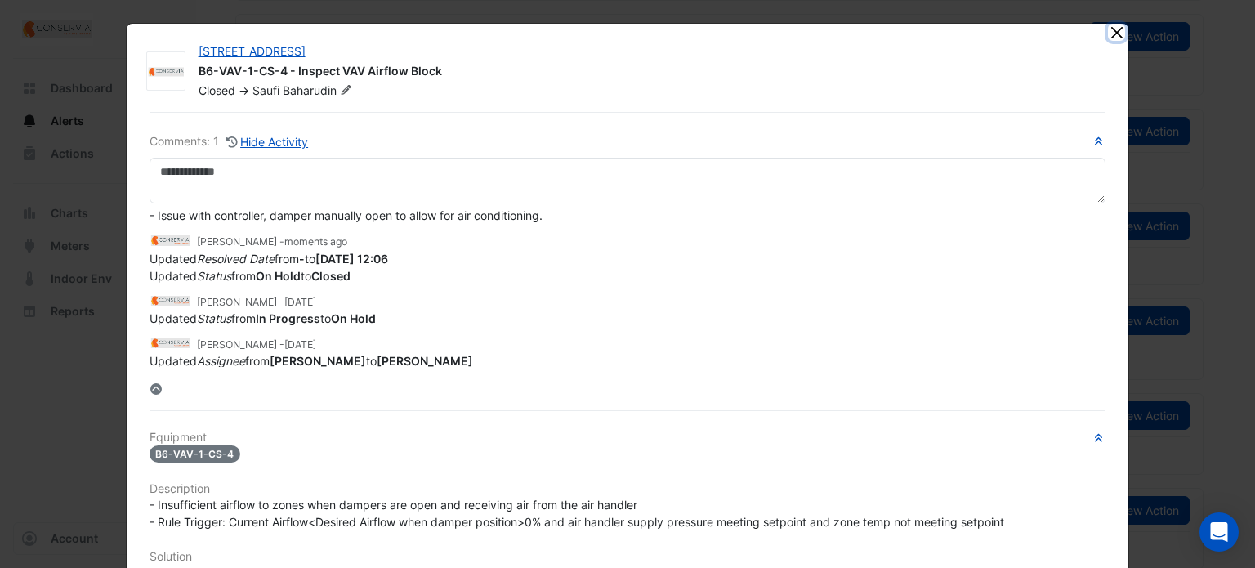
click at [1108, 33] on button "Close" at bounding box center [1116, 32] width 17 height 17
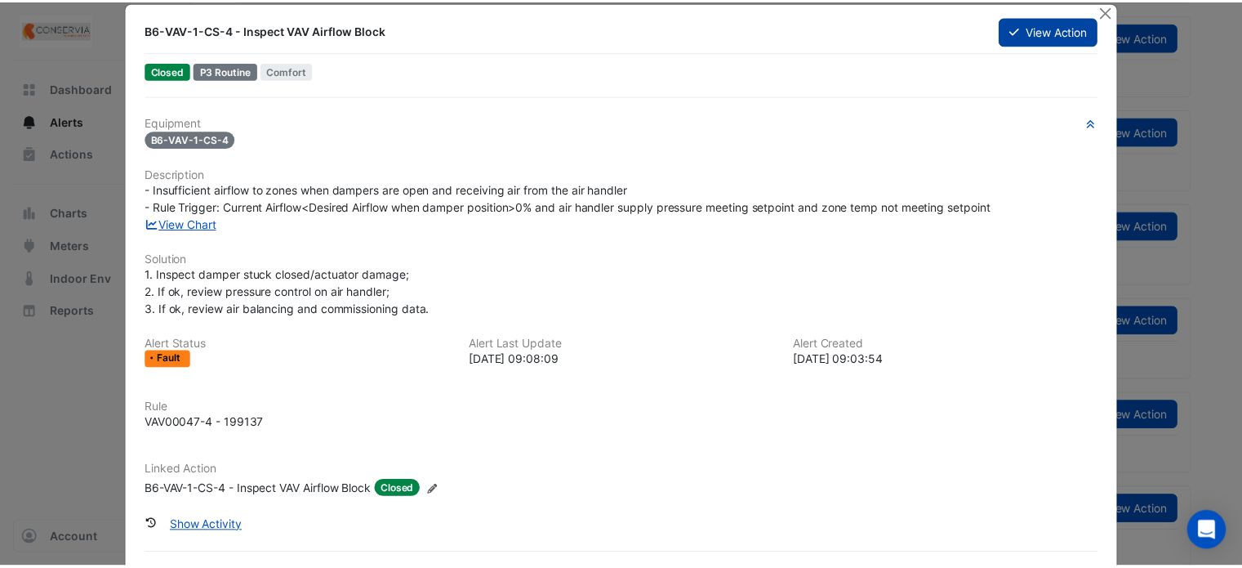
scroll to position [0, 0]
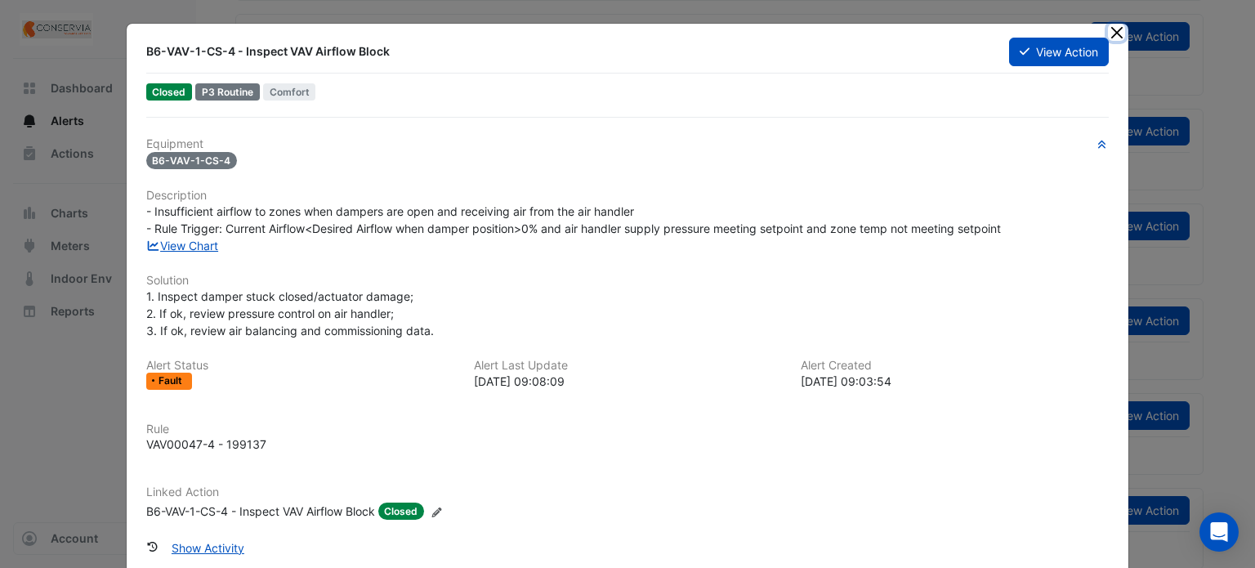
click at [1115, 25] on button "Close" at bounding box center [1116, 32] width 17 height 17
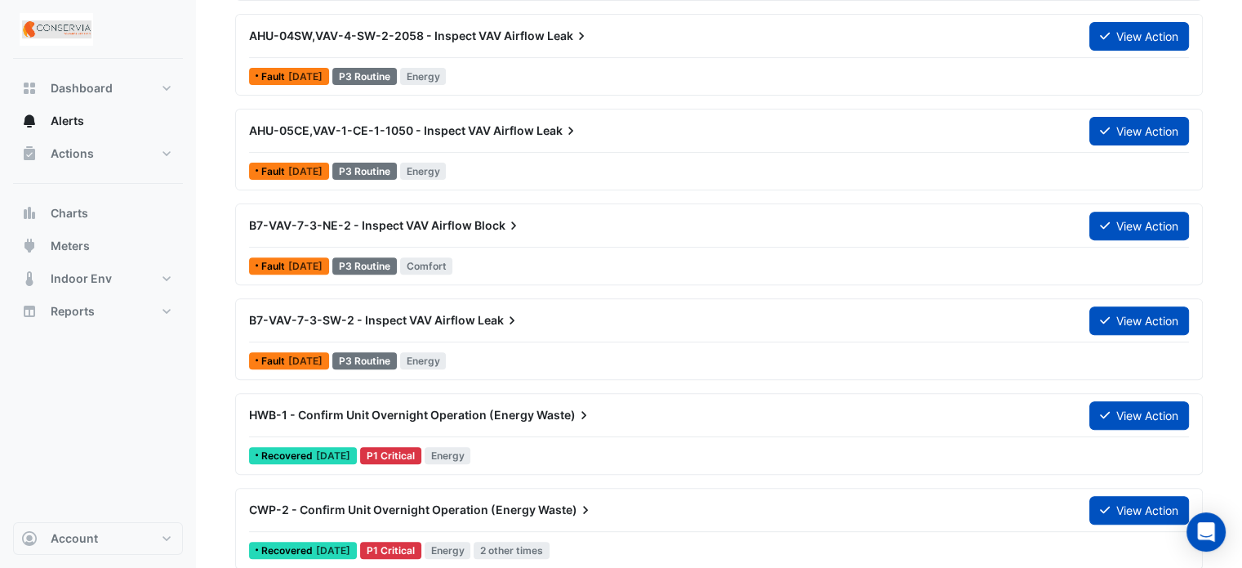
scroll to position [82, 0]
